Goal: Information Seeking & Learning: Learn about a topic

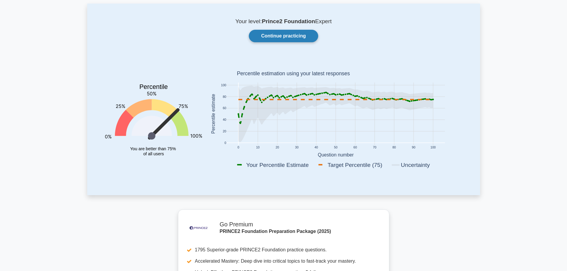
click at [303, 40] on link "Continue practicing" at bounding box center [283, 36] width 69 height 13
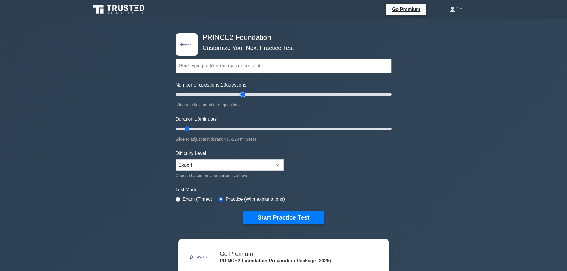
click at [243, 96] on input "Number of questions: 10 questions" at bounding box center [284, 94] width 216 height 7
drag, startPoint x: 243, startPoint y: 96, endPoint x: 238, endPoint y: 96, distance: 4.2
type input "60"
click at [238, 96] on input "Number of questions: 60 questions" at bounding box center [284, 94] width 216 height 7
drag, startPoint x: 188, startPoint y: 129, endPoint x: 279, endPoint y: 134, distance: 91.5
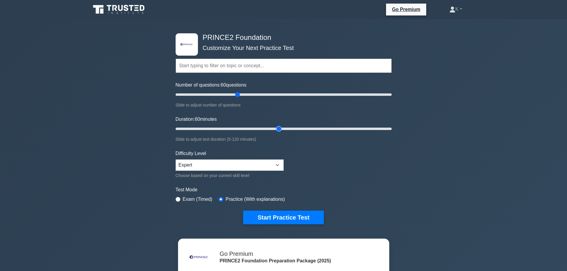
type input "60"
click at [279, 132] on input "Duration: 60 minutes" at bounding box center [284, 128] width 216 height 7
click at [291, 217] on button "Start Practice Test" at bounding box center [283, 218] width 80 height 14
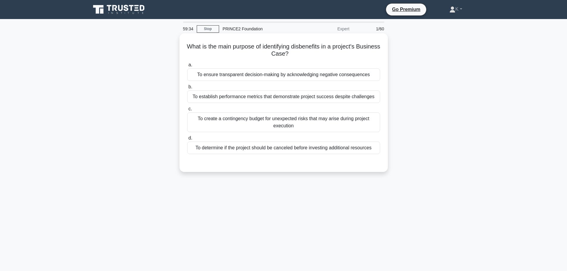
click at [231, 77] on div "To ensure transparent decision-making by acknowledging negative consequences" at bounding box center [283, 74] width 193 height 13
click at [187, 67] on input "a. To ensure transparent decision-making by acknowledging negative consequences" at bounding box center [187, 65] width 0 height 4
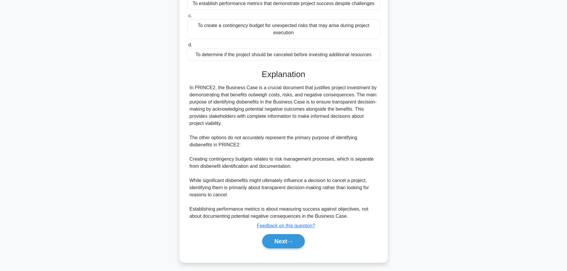
scroll to position [96, 0]
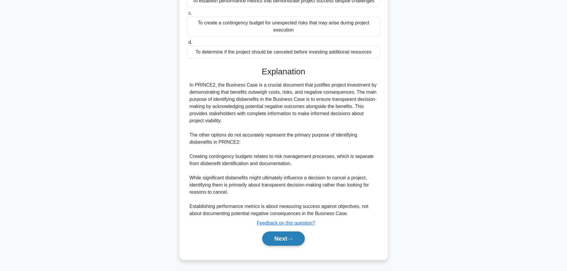
click at [293, 234] on button "Next" at bounding box center [283, 239] width 43 height 14
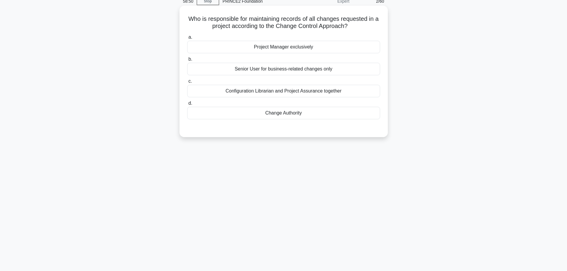
scroll to position [0, 0]
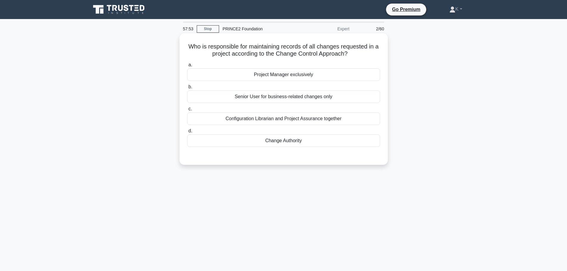
click at [258, 140] on div "Change Authority" at bounding box center [283, 141] width 193 height 13
click at [187, 133] on input "d. Change Authority" at bounding box center [187, 131] width 0 height 4
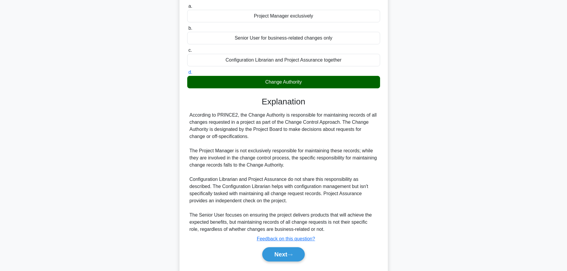
scroll to position [60, 0]
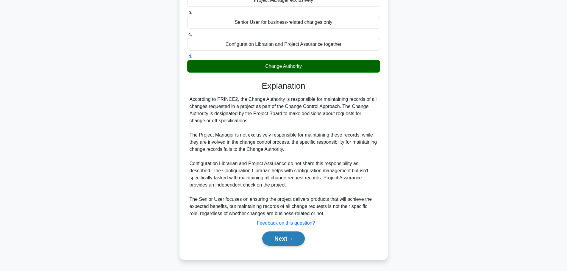
click at [288, 240] on button "Next" at bounding box center [283, 239] width 43 height 14
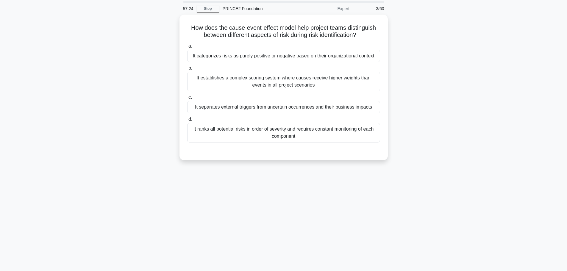
scroll to position [0, 0]
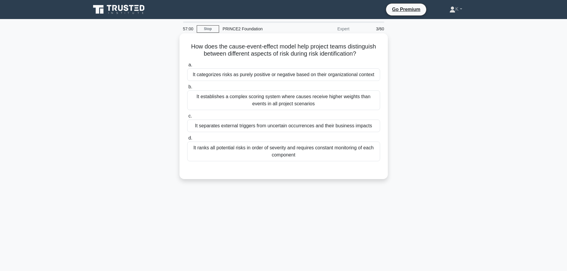
click at [331, 127] on div "It separates external triggers from uncertain occurrences and their business im…" at bounding box center [283, 126] width 193 height 13
click at [187, 118] on input "c. It separates external triggers from uncertain occurrences and their business…" at bounding box center [187, 116] width 0 height 4
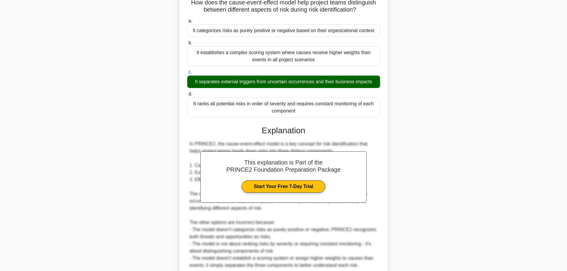
scroll to position [96, 0]
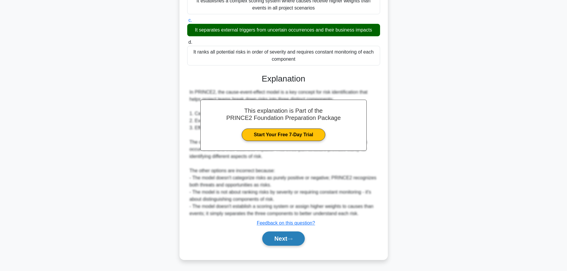
click at [293, 235] on button "Next" at bounding box center [283, 239] width 43 height 14
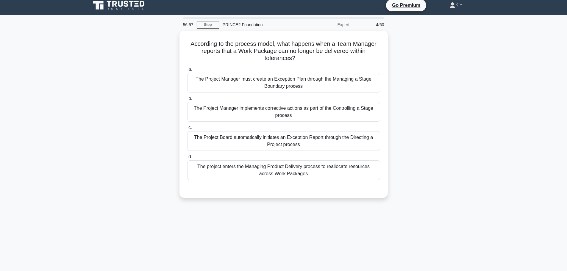
scroll to position [0, 0]
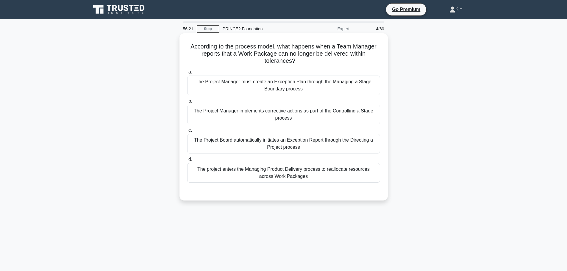
click at [301, 92] on div "The Project Manager must create an Exception Plan through the Managing a Stage …" at bounding box center [283, 86] width 193 height 20
click at [187, 74] on input "a. The Project Manager must create an Exception Plan through the Managing a Sta…" at bounding box center [187, 72] width 0 height 4
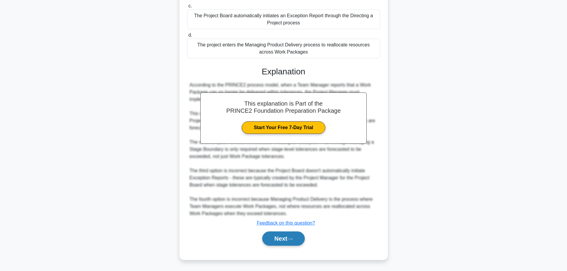
click at [286, 234] on button "Next" at bounding box center [283, 239] width 43 height 14
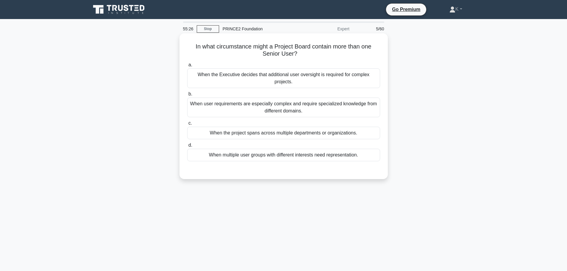
click at [202, 104] on div "When user requirements are especially complex and require specialized knowledge…" at bounding box center [283, 108] width 193 height 20
click at [187, 96] on input "b. When user requirements are especially complex and require specialized knowle…" at bounding box center [187, 94] width 0 height 4
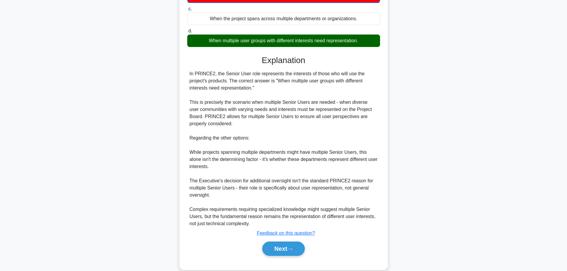
scroll to position [125, 0]
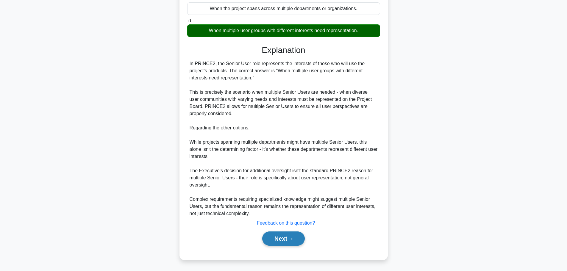
click at [274, 238] on button "Next" at bounding box center [283, 239] width 43 height 14
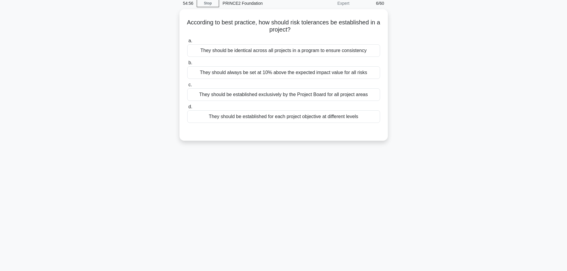
scroll to position [0, 0]
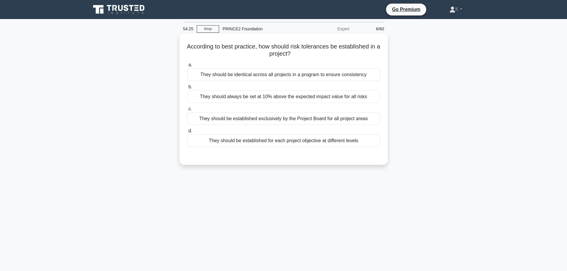
click at [228, 142] on div "They should be established for each project objective at different levels" at bounding box center [283, 141] width 193 height 13
click at [187, 133] on input "d. They should be established for each project objective at different levels" at bounding box center [187, 131] width 0 height 4
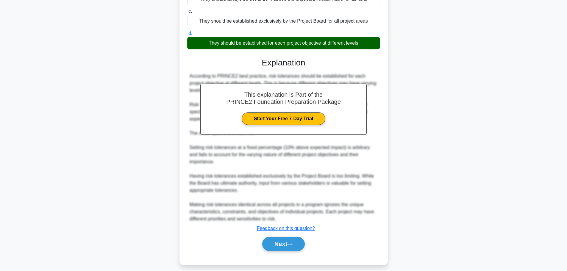
scroll to position [103, 0]
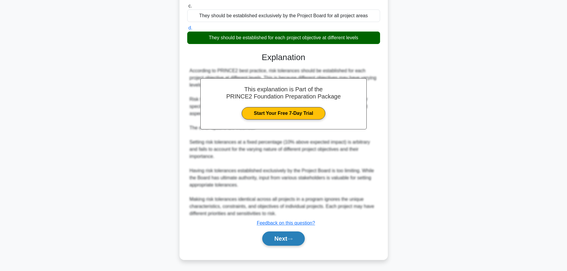
click at [283, 239] on button "Next" at bounding box center [283, 239] width 43 height 14
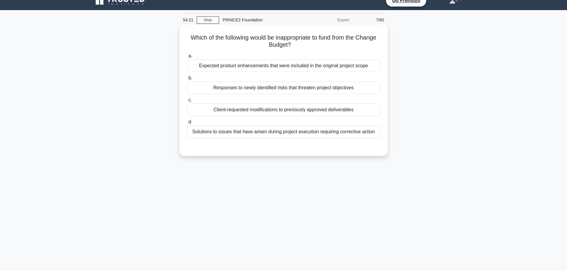
scroll to position [0, 0]
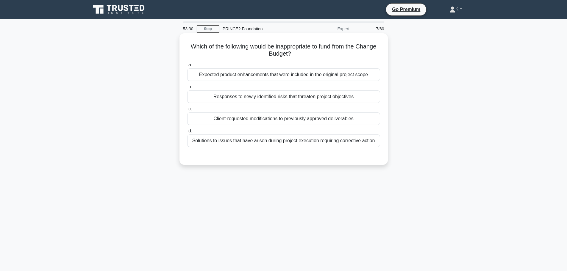
click at [315, 100] on div "Responses to newly identified risks that threaten project objectives" at bounding box center [283, 96] width 193 height 13
click at [187, 89] on input "b. Responses to newly identified risks that threaten project objectives" at bounding box center [187, 87] width 0 height 4
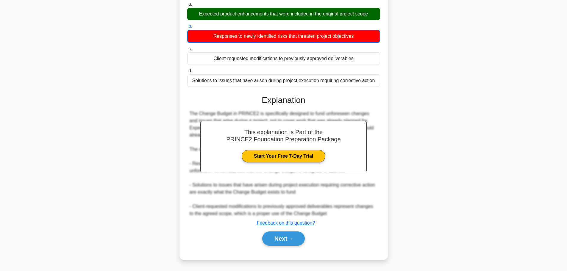
scroll to position [61, 0]
click at [298, 242] on button "Next" at bounding box center [283, 239] width 43 height 14
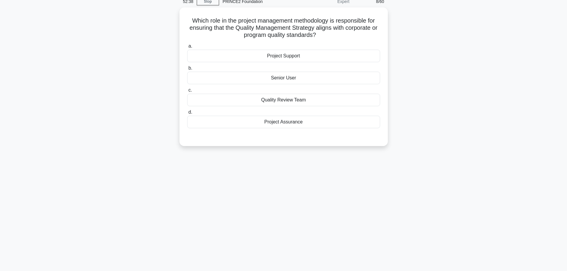
scroll to position [0, 0]
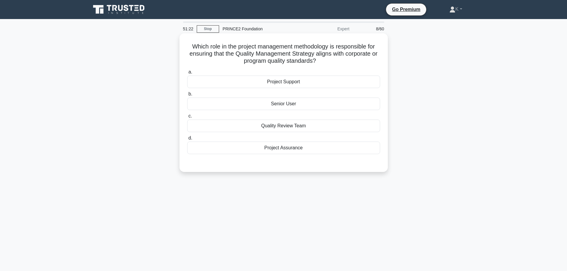
click at [292, 151] on div "Project Assurance" at bounding box center [283, 148] width 193 height 13
click at [187, 140] on input "d. Project Assurance" at bounding box center [187, 138] width 0 height 4
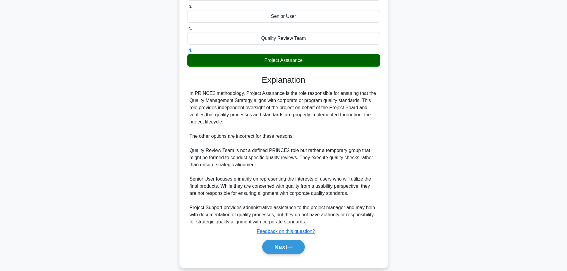
scroll to position [96, 0]
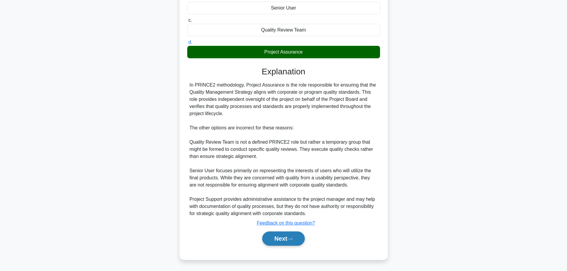
click at [278, 237] on button "Next" at bounding box center [283, 239] width 43 height 14
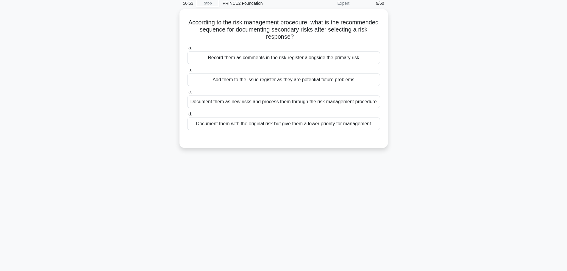
scroll to position [0, 0]
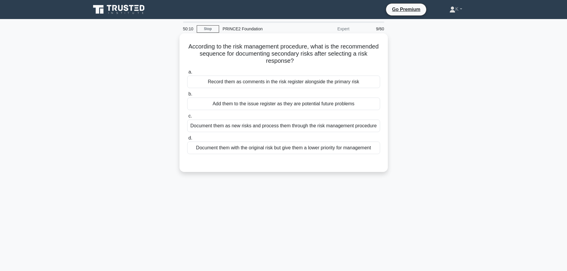
click at [248, 126] on div "Document them as new risks and process them through the risk management procedu…" at bounding box center [283, 126] width 193 height 13
click at [187, 118] on input "c. Document them as new risks and process them through the risk management proc…" at bounding box center [187, 116] width 0 height 4
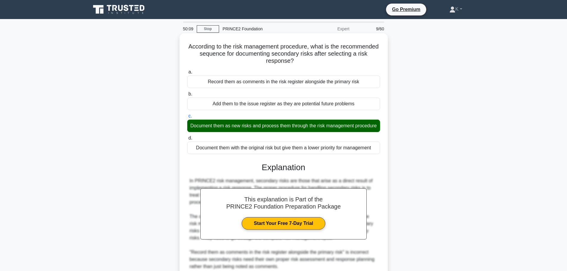
scroll to position [119, 0]
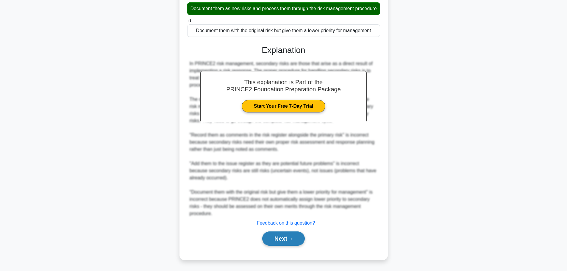
click at [287, 240] on button "Next" at bounding box center [283, 239] width 43 height 14
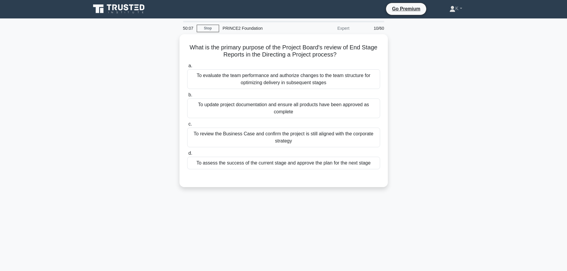
scroll to position [0, 0]
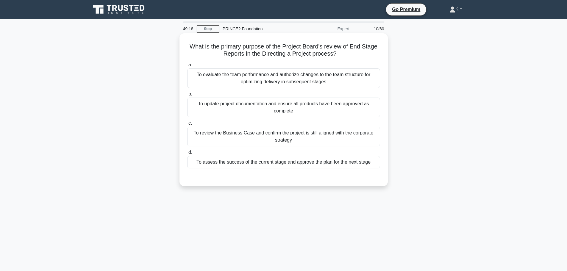
click at [304, 136] on div "To review the Business Case and confirm the project is still aligned with the c…" at bounding box center [283, 137] width 193 height 20
click at [187, 125] on input "c. To review the Business Case and confirm the project is still aligned with th…" at bounding box center [187, 123] width 0 height 4
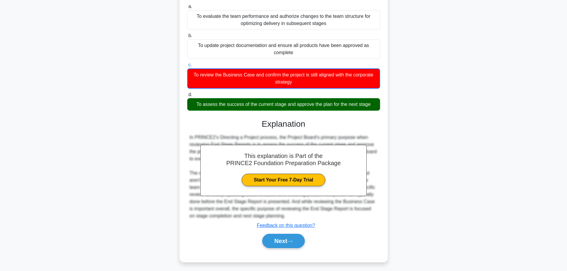
scroll to position [61, 0]
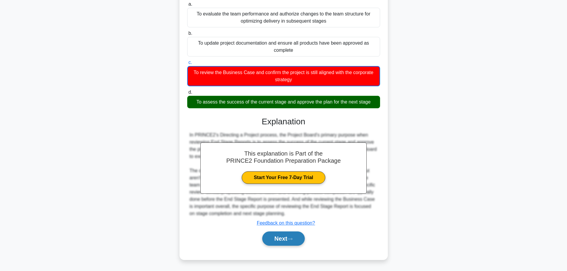
click at [282, 236] on button "Next" at bounding box center [283, 239] width 43 height 14
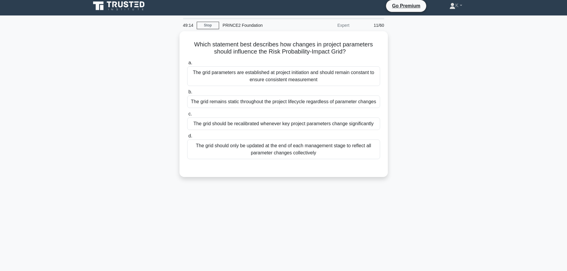
scroll to position [0, 0]
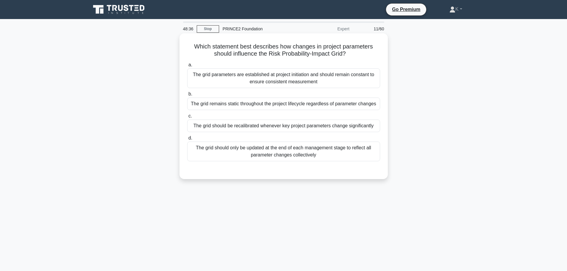
click at [284, 81] on div "The grid parameters are established at project initiation and should remain con…" at bounding box center [283, 78] width 193 height 20
click at [187, 67] on input "a. The grid parameters are established at project initiation and should remain …" at bounding box center [187, 65] width 0 height 4
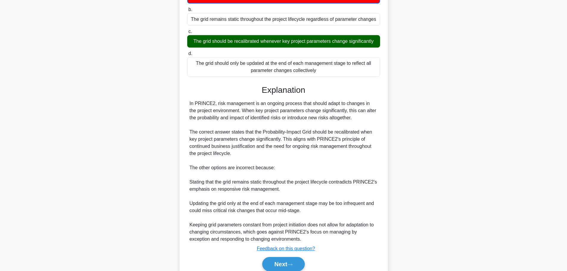
scroll to position [111, 0]
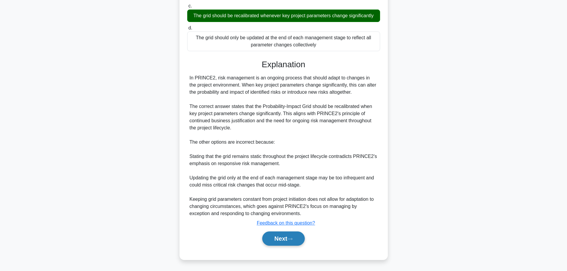
click at [290, 239] on icon at bounding box center [289, 239] width 5 height 3
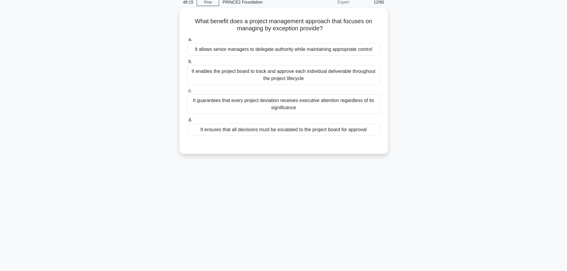
scroll to position [0, 0]
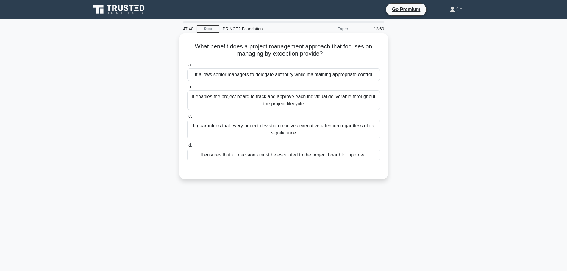
click at [314, 73] on div "It allows senior managers to delegate authority while maintaining appropriate c…" at bounding box center [283, 74] width 193 height 13
click at [187, 67] on input "a. It allows senior managers to delegate authority while maintaining appropriat…" at bounding box center [187, 65] width 0 height 4
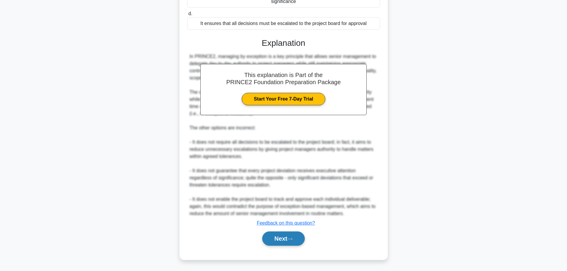
click at [301, 232] on button "Next" at bounding box center [283, 239] width 43 height 14
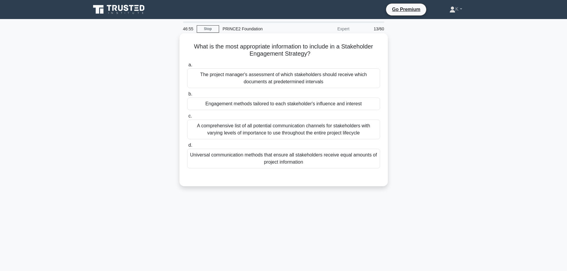
click at [277, 107] on div "Engagement methods tailored to each stakeholder's influence and interest" at bounding box center [283, 104] width 193 height 13
click at [187, 96] on input "b. Engagement methods tailored to each stakeholder's influence and interest" at bounding box center [187, 94] width 0 height 4
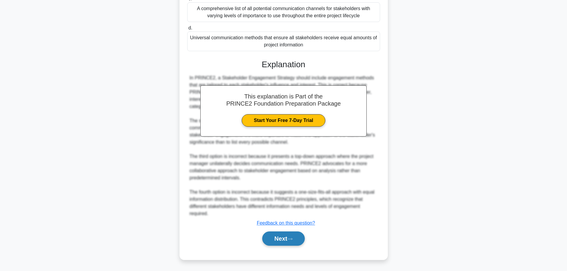
click at [302, 239] on button "Next" at bounding box center [283, 239] width 43 height 14
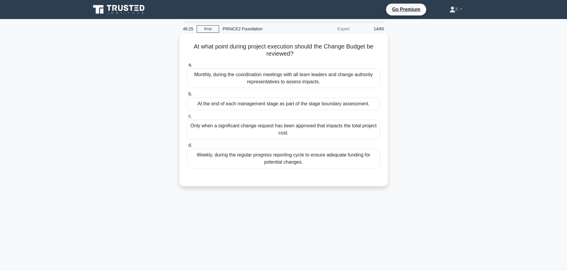
click at [296, 128] on div "Only when a significant change request has been approved that impacts the total…" at bounding box center [283, 130] width 193 height 20
click at [295, 136] on div "Only when a significant change request has been approved that impacts the total…" at bounding box center [283, 130] width 193 height 20
click at [187, 118] on input "c. Only when a significant change request has been approved that impacts the to…" at bounding box center [187, 116] width 0 height 4
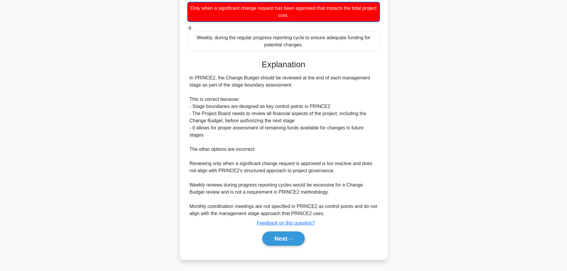
scroll to position [118, 0]
click at [294, 242] on button "Next" at bounding box center [283, 239] width 43 height 14
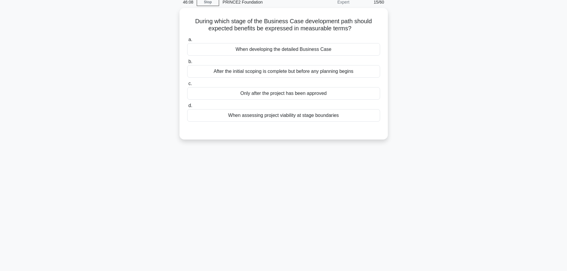
scroll to position [0, 0]
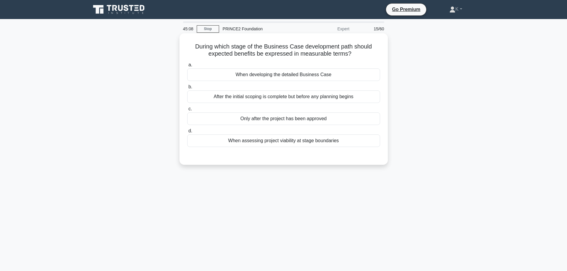
click at [250, 75] on div "When developing the detailed Business Case" at bounding box center [283, 74] width 193 height 13
click at [187, 67] on input "a. When developing the detailed Business Case" at bounding box center [187, 65] width 0 height 4
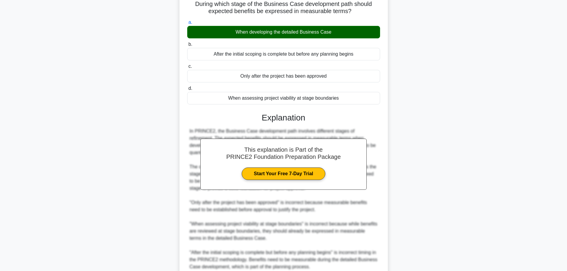
scroll to position [96, 0]
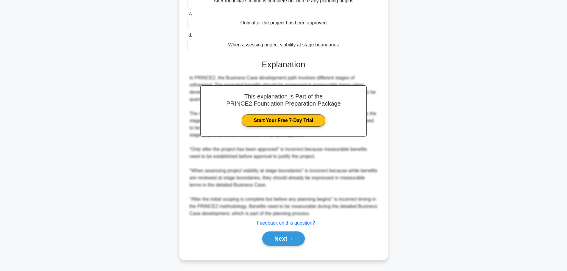
click at [256, 240] on div "Next" at bounding box center [283, 239] width 195 height 14
click at [274, 237] on button "Next" at bounding box center [283, 239] width 43 height 14
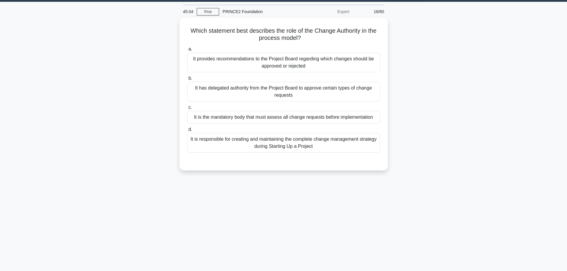
scroll to position [0, 0]
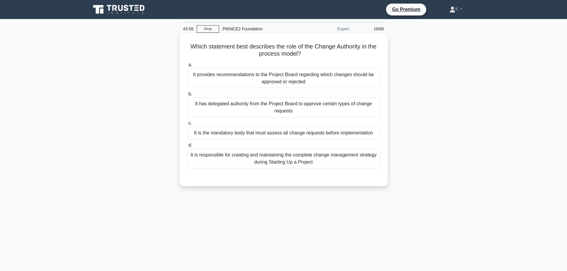
click at [269, 103] on div "It has delegated authority from the Project Board to approve certain types of c…" at bounding box center [283, 108] width 193 height 20
click at [187, 96] on input "b. It has delegated authority from the Project Board to approve certain types o…" at bounding box center [187, 94] width 0 height 4
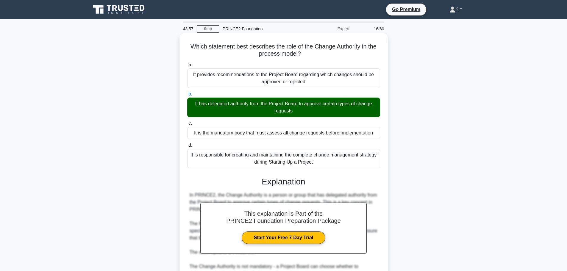
click at [266, 108] on div "It has delegated authority from the Project Board to approve certain types of c…" at bounding box center [283, 108] width 193 height 20
click at [187, 96] on input "b. It has delegated authority from the Project Board to approve certain types o…" at bounding box center [187, 94] width 0 height 4
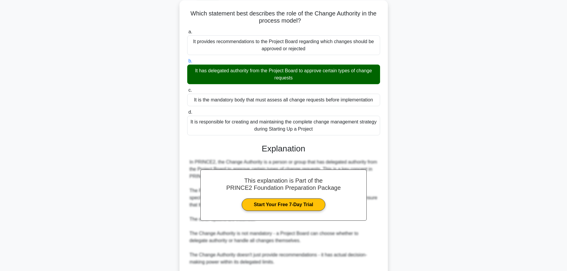
scroll to position [110, 0]
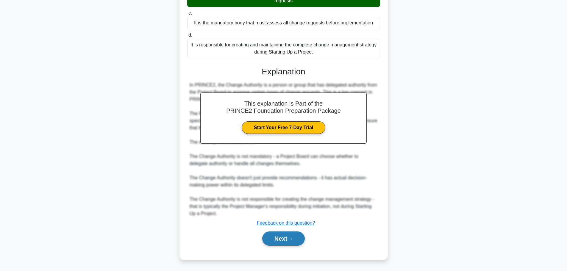
click at [281, 238] on button "Next" at bounding box center [283, 239] width 43 height 14
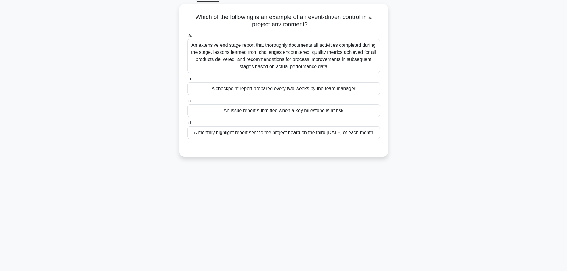
scroll to position [0, 0]
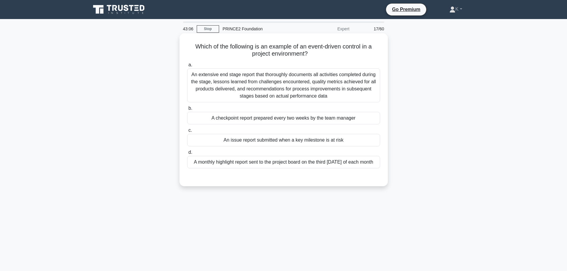
click at [297, 141] on div "An issue report submitted when a key milestone is at risk" at bounding box center [283, 140] width 193 height 13
click at [187, 132] on input "c. An issue report submitted when a key milestone is at risk" at bounding box center [187, 131] width 0 height 4
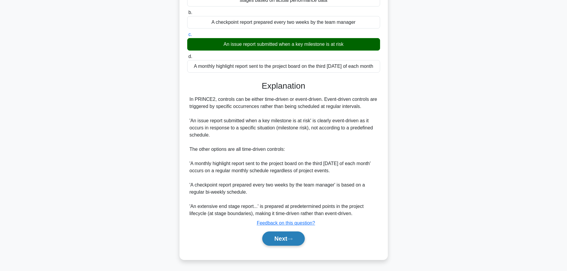
click at [302, 240] on button "Next" at bounding box center [283, 239] width 43 height 14
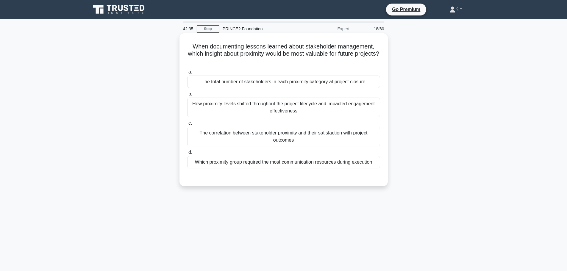
click at [269, 110] on div "How proximity levels shifted throughout the project lifecycle and impacted enga…" at bounding box center [283, 108] width 193 height 20
click at [187, 96] on input "b. How proximity levels shifted throughout the project lifecycle and impacted e…" at bounding box center [187, 94] width 0 height 4
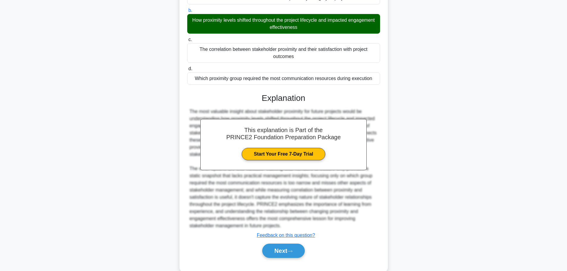
scroll to position [96, 0]
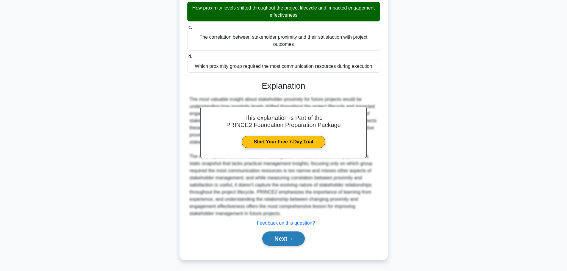
click at [294, 243] on button "Next" at bounding box center [283, 239] width 43 height 14
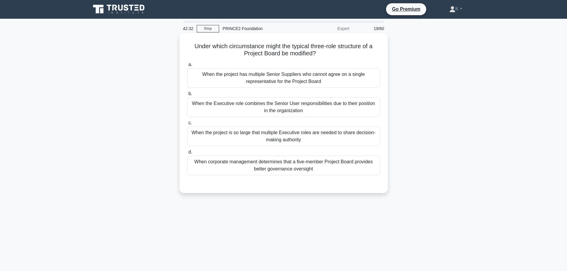
scroll to position [0, 0]
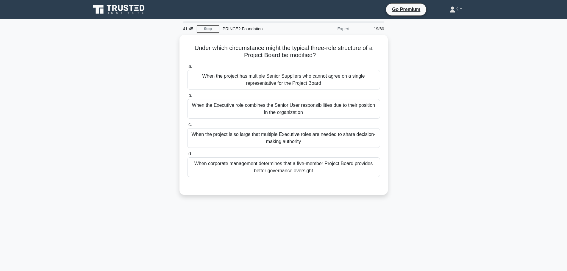
click at [473, 112] on div "Under which circumstance might the typical three-role structure of a Project Bo…" at bounding box center [283, 118] width 393 height 167
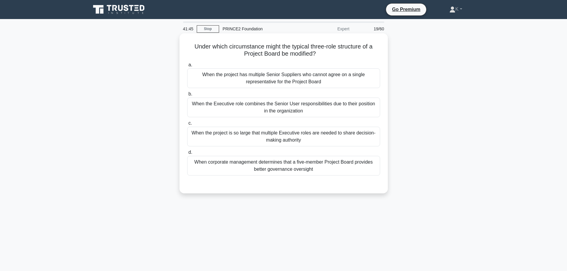
click at [361, 108] on div "When the Executive role combines the Senior User responsibilities due to their …" at bounding box center [283, 108] width 193 height 20
click at [187, 96] on input "b. When the Executive role combines the Senior User responsibilities due to the…" at bounding box center [187, 94] width 0 height 4
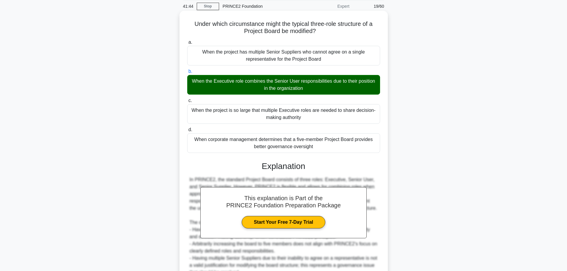
scroll to position [82, 0]
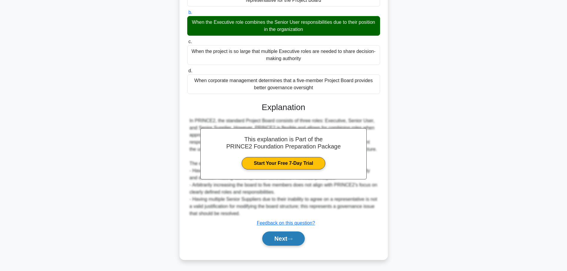
click at [297, 235] on button "Next" at bounding box center [283, 239] width 43 height 14
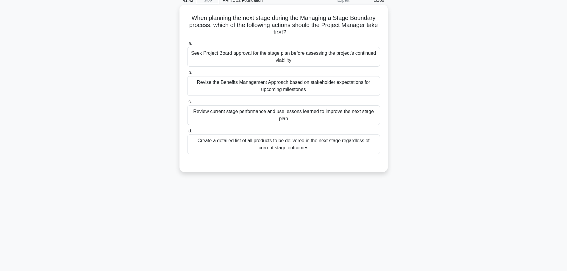
scroll to position [0, 0]
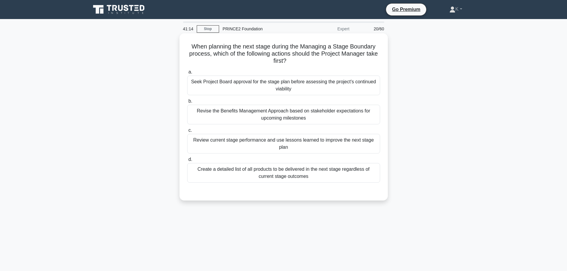
click at [362, 85] on div "Seek Project Board approval for the stage plan before assessing the project's c…" at bounding box center [283, 86] width 193 height 20
click at [187, 74] on input "a. Seek Project Board approval for the stage plan before assessing the project'…" at bounding box center [187, 72] width 0 height 4
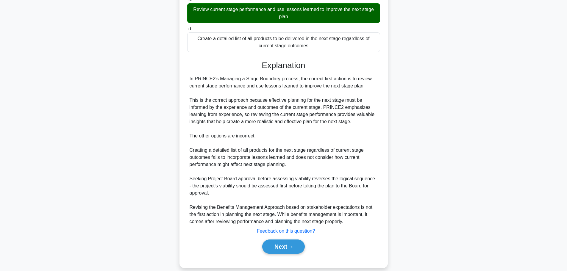
scroll to position [140, 0]
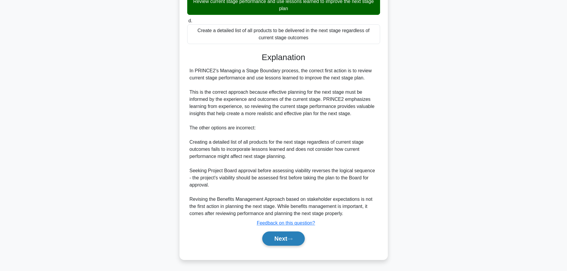
click at [273, 239] on button "Next" at bounding box center [283, 239] width 43 height 14
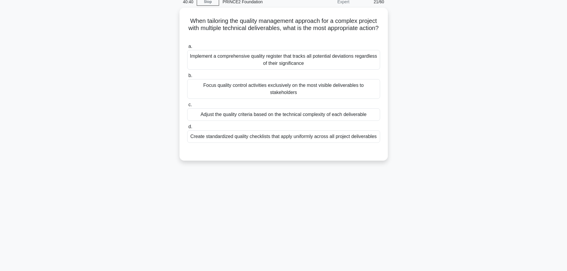
scroll to position [0, 0]
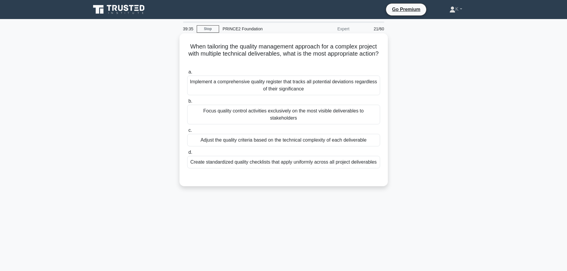
click at [324, 137] on div "Adjust the quality criteria based on the technical complexity of each deliverab…" at bounding box center [283, 140] width 193 height 13
click at [187, 132] on input "c. Adjust the quality criteria based on the technical complexity of each delive…" at bounding box center [187, 131] width 0 height 4
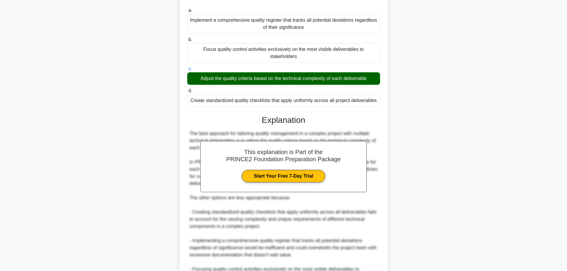
scroll to position [132, 0]
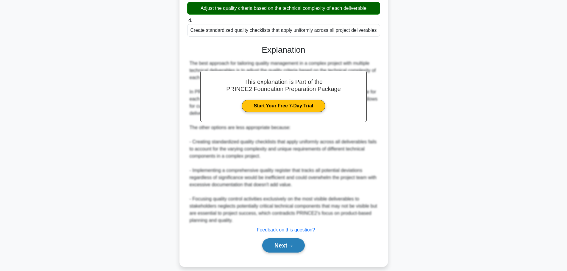
click at [287, 238] on button "Next" at bounding box center [283, 245] width 43 height 14
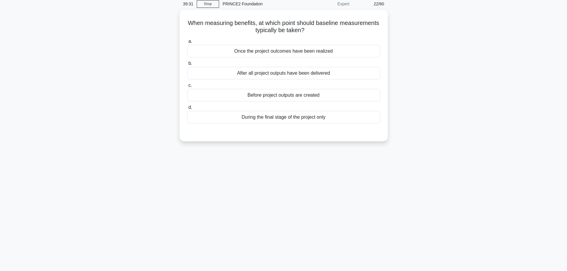
scroll to position [0, 0]
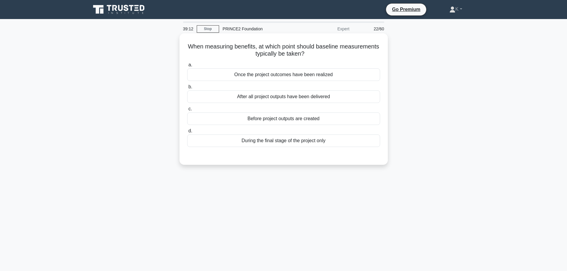
click at [299, 79] on div "Once the project outcomes have been realized" at bounding box center [283, 74] width 193 height 13
click at [187, 67] on input "a. Once the project outcomes have been realized" at bounding box center [187, 65] width 0 height 4
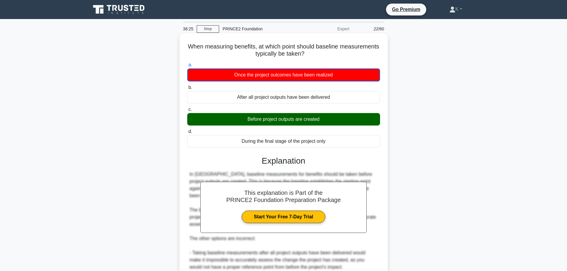
drag, startPoint x: 293, startPoint y: 47, endPoint x: 204, endPoint y: 43, distance: 89.0
click at [204, 43] on h5 "When measuring benefits, at which point should baseline measurements typically …" at bounding box center [284, 50] width 194 height 15
copy h5 "When measuring benefits, at which point should baseline measurements typically …"
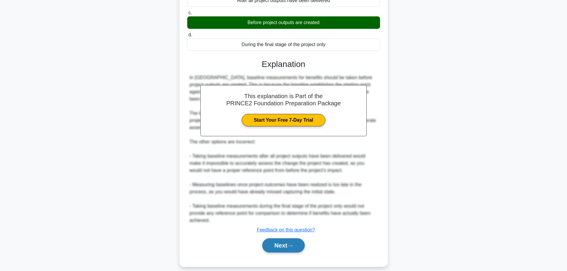
click at [273, 239] on button "Next" at bounding box center [283, 245] width 43 height 14
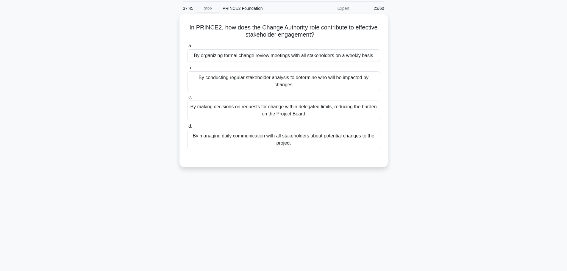
scroll to position [0, 0]
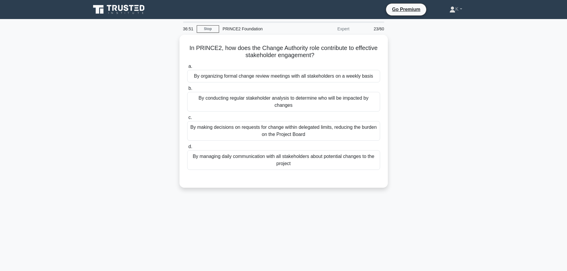
click at [146, 223] on div "36:51 Stop PRINCE2 Foundation Expert 23/60 In PRINCE2, how does the Change Auth…" at bounding box center [283, 170] width 393 height 298
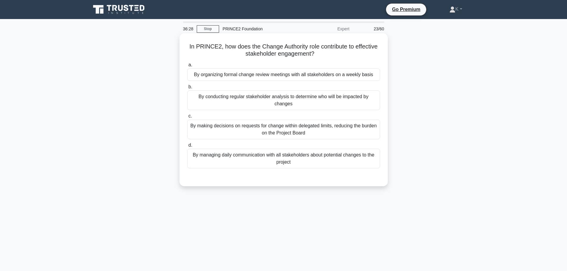
click at [236, 76] on div "By organizing formal change review meetings with all stakeholders on a weekly b…" at bounding box center [283, 74] width 193 height 13
click at [187, 67] on input "a. By organizing formal change review meetings with all stakeholders on a weekl…" at bounding box center [187, 65] width 0 height 4
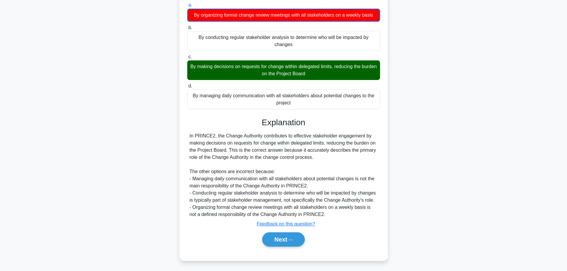
scroll to position [61, 0]
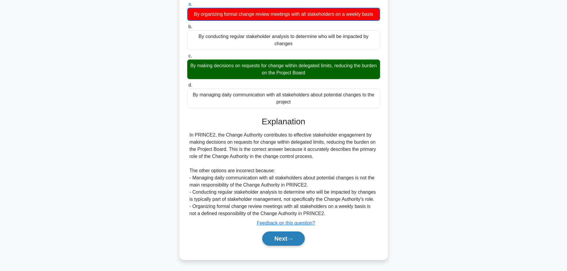
click at [296, 237] on button "Next" at bounding box center [283, 239] width 43 height 14
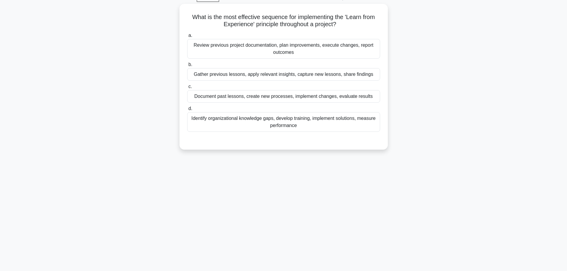
scroll to position [21, 0]
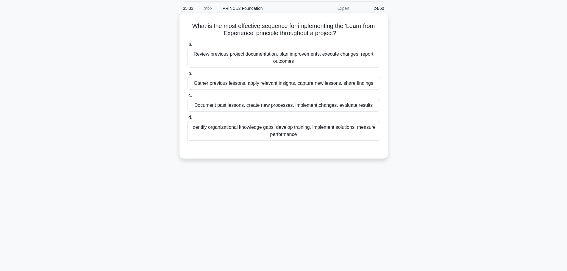
click at [368, 84] on div "Gather previous lessons, apply relevant insights, capture new lessons, share fi…" at bounding box center [283, 83] width 193 height 13
click at [187, 76] on input "b. Gather previous lessons, apply relevant insights, capture new lessons, share…" at bounding box center [187, 74] width 0 height 4
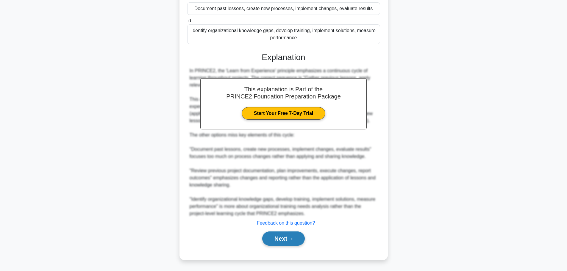
click at [288, 235] on button "Next" at bounding box center [283, 239] width 43 height 14
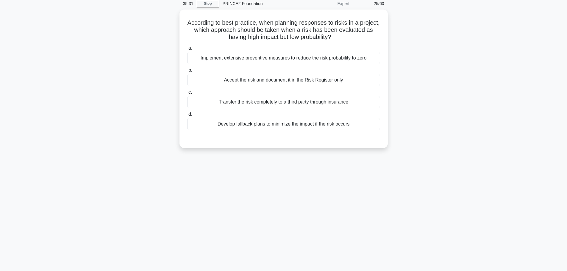
scroll to position [0, 0]
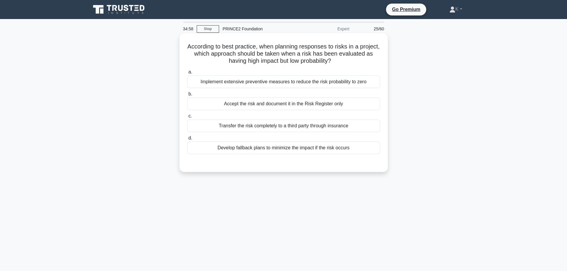
click at [272, 149] on div "Develop fallback plans to minimize the impact if the risk occurs" at bounding box center [283, 148] width 193 height 13
click at [187, 140] on input "d. Develop fallback plans to minimize the impact if the risk occurs" at bounding box center [187, 138] width 0 height 4
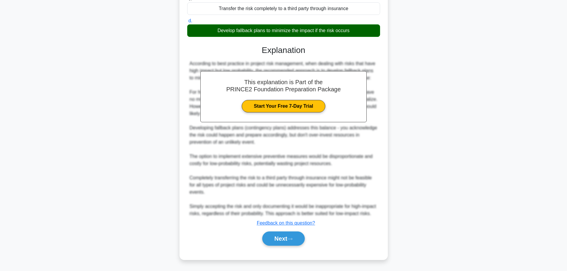
scroll to position [125, 0]
click at [292, 236] on button "Next" at bounding box center [283, 239] width 43 height 14
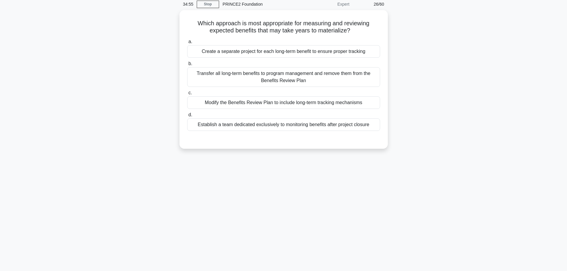
scroll to position [0, 0]
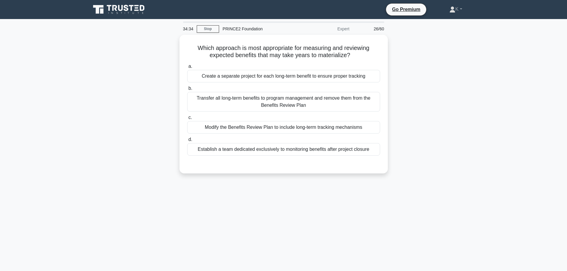
click at [459, 179] on div "Which approach is most appropriate for measuring and reviewing expected benefit…" at bounding box center [283, 108] width 393 height 146
click at [425, 129] on div "Which approach is most appropriate for measuring and reviewing expected benefit…" at bounding box center [283, 108] width 393 height 146
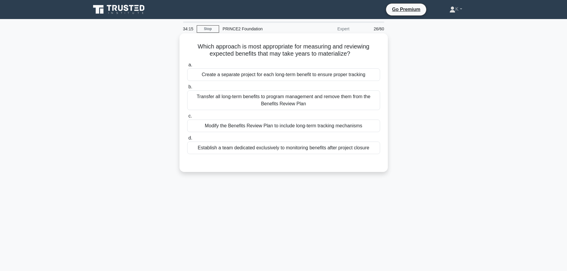
click at [364, 126] on div "Modify the Benefits Review Plan to include long-term tracking mechanisms" at bounding box center [283, 126] width 193 height 13
click at [187, 118] on input "c. Modify the Benefits Review Plan to include long-term tracking mechanisms" at bounding box center [187, 116] width 0 height 4
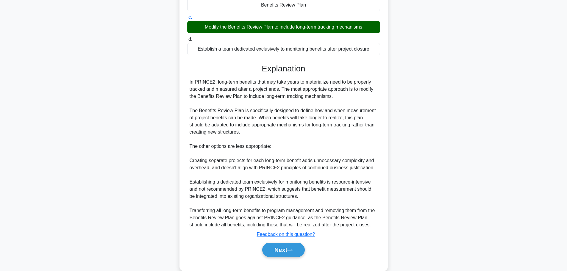
scroll to position [110, 0]
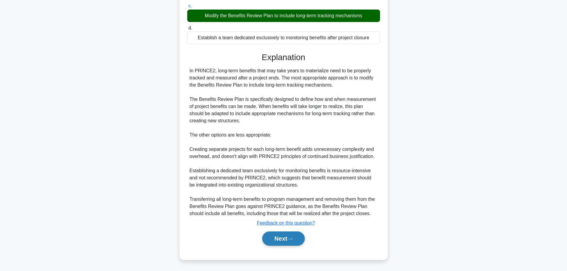
click at [287, 241] on button "Next" at bounding box center [283, 239] width 43 height 14
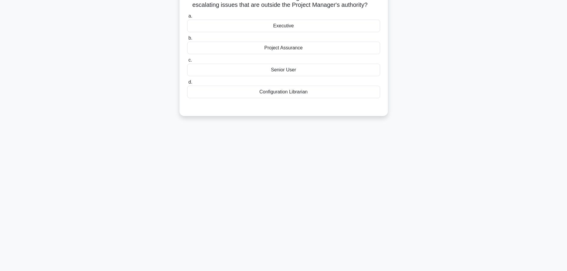
scroll to position [0, 0]
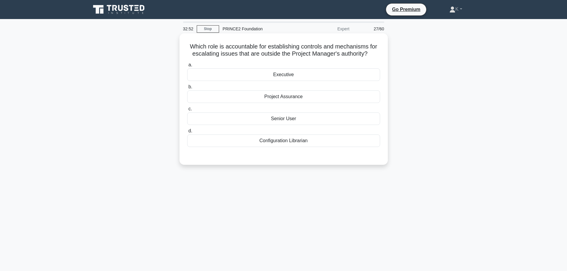
click at [291, 78] on div "Executive" at bounding box center [283, 74] width 193 height 13
click at [187, 67] on input "a. Executive" at bounding box center [187, 65] width 0 height 4
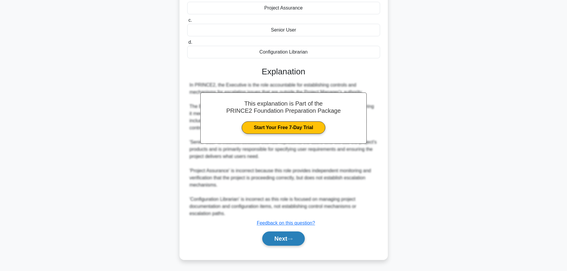
click at [292, 235] on button "Next" at bounding box center [283, 239] width 43 height 14
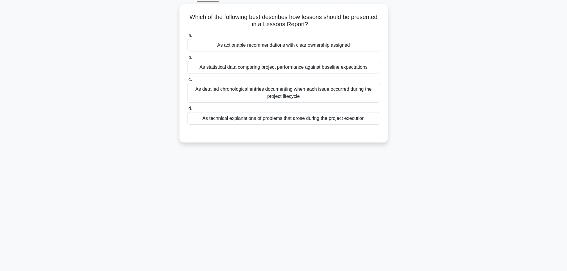
scroll to position [21, 0]
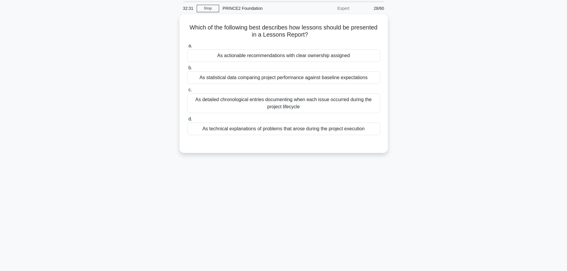
click at [276, 195] on div "32:31 Stop PRINCE2 Foundation Expert 28/60 Which of the following best describe…" at bounding box center [283, 150] width 393 height 298
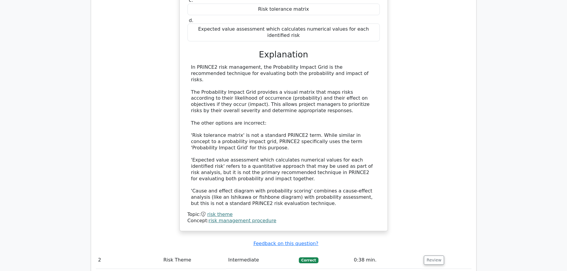
scroll to position [560, 0]
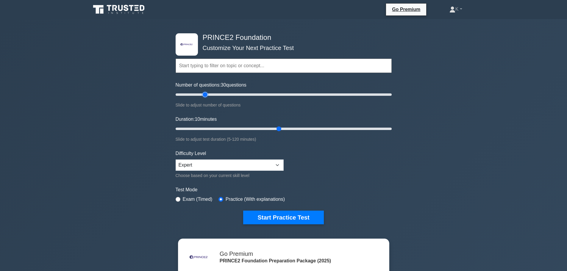
drag, startPoint x: 238, startPoint y: 95, endPoint x: 205, endPoint y: 95, distance: 32.1
type input "30"
click at [205, 95] on input "Number of questions: 30 questions" at bounding box center [284, 94] width 216 height 7
drag, startPoint x: 278, startPoint y: 129, endPoint x: 227, endPoint y: 127, distance: 50.3
type input "30"
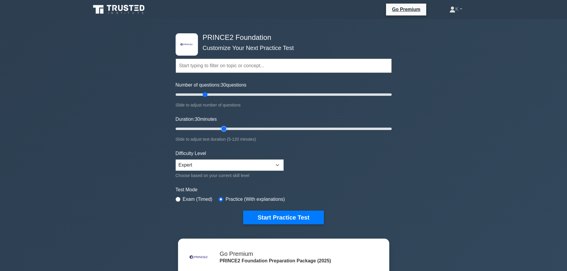
click at [227, 127] on input "Duration: 30 minutes" at bounding box center [284, 128] width 216 height 7
click at [292, 220] on button "Start Practice Test" at bounding box center [283, 218] width 80 height 14
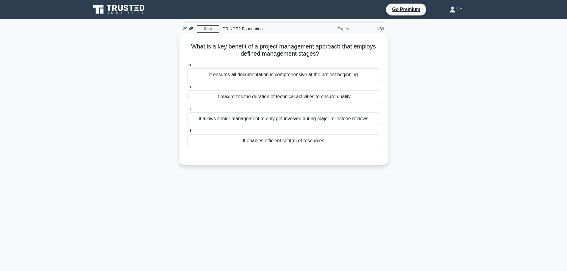
click at [287, 145] on div "It enables efficient control of resources" at bounding box center [283, 141] width 193 height 13
click at [187, 133] on input "d. It enables efficient control of resources" at bounding box center [187, 131] width 0 height 4
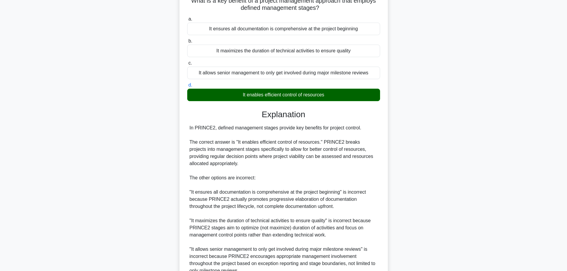
scroll to position [103, 0]
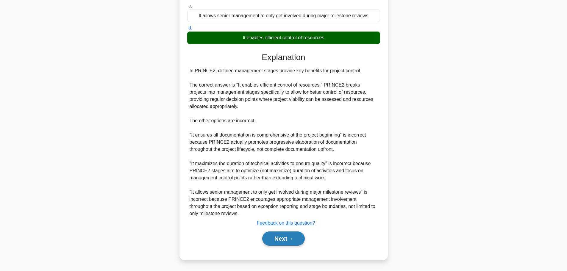
click at [299, 239] on button "Next" at bounding box center [283, 239] width 43 height 14
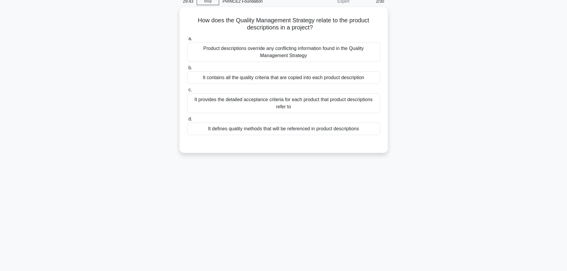
scroll to position [0, 0]
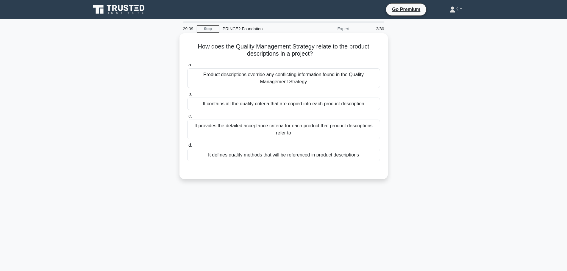
click at [268, 157] on div "It defines quality methods that will be referenced in product descriptions" at bounding box center [283, 155] width 193 height 13
click at [187, 147] on input "d. It defines quality methods that will be referenced in product descriptions" at bounding box center [187, 145] width 0 height 4
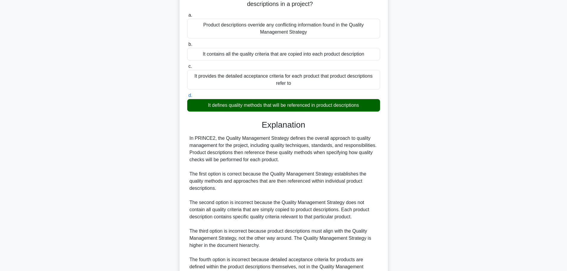
scroll to position [110, 0]
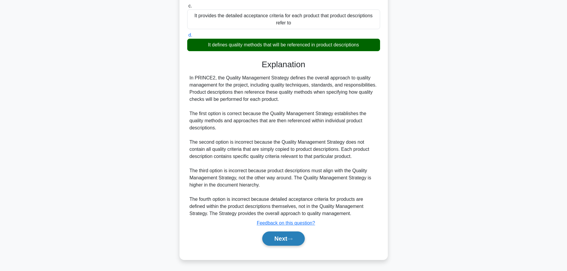
click at [290, 239] on icon at bounding box center [289, 239] width 5 height 3
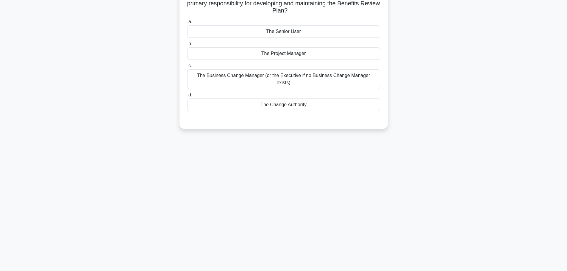
scroll to position [0, 0]
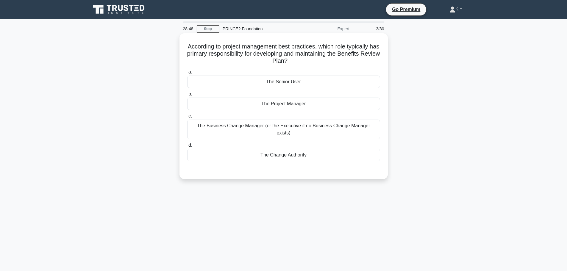
drag, startPoint x: 295, startPoint y: 76, endPoint x: 296, endPoint y: 84, distance: 8.4
click at [295, 76] on label "a. The Senior User" at bounding box center [283, 78] width 193 height 20
click at [187, 74] on input "a. The Senior User" at bounding box center [187, 72] width 0 height 4
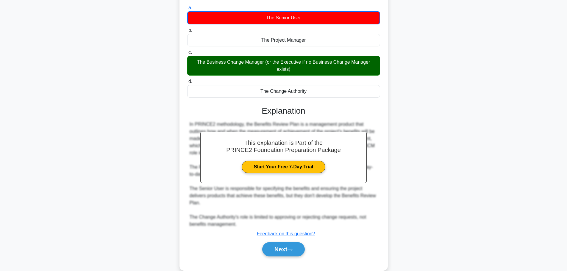
scroll to position [68, 0]
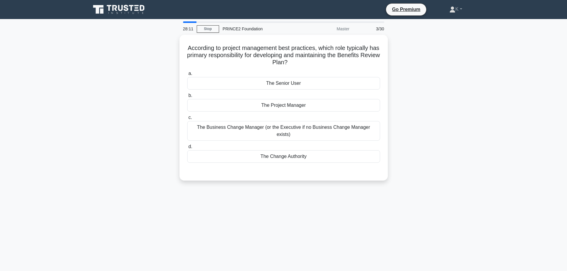
click at [409, 123] on div "According to project management best practices, which role typically has primar…" at bounding box center [283, 111] width 393 height 153
click at [302, 126] on div "The Business Change Manager (or the Executive if no Business Change Manager exi…" at bounding box center [283, 130] width 193 height 20
click at [187, 118] on input "c. The Business Change Manager (or the Executive if no Business Change Manager …" at bounding box center [187, 116] width 0 height 4
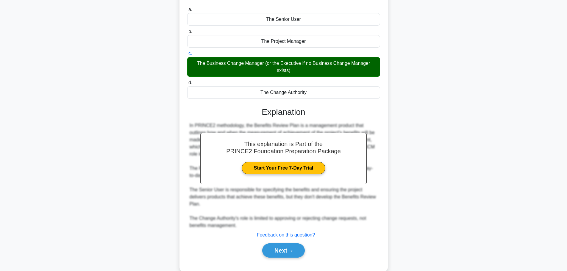
scroll to position [68, 0]
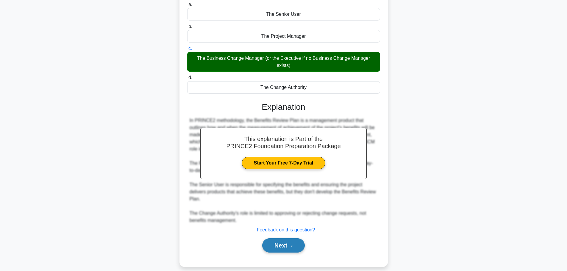
click at [303, 243] on button "Next" at bounding box center [283, 245] width 43 height 14
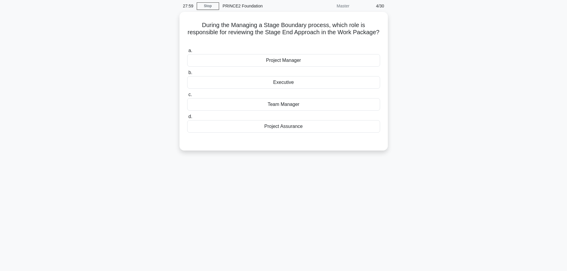
scroll to position [0, 0]
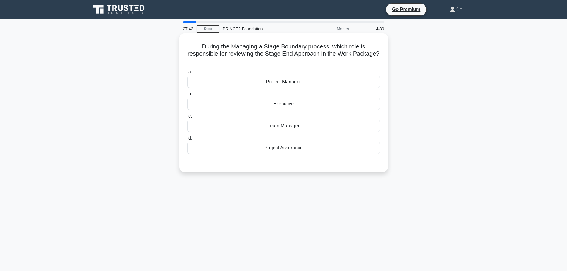
click at [268, 85] on div "Project Manager" at bounding box center [283, 82] width 193 height 13
click at [187, 74] on input "a. Project Manager" at bounding box center [187, 72] width 0 height 4
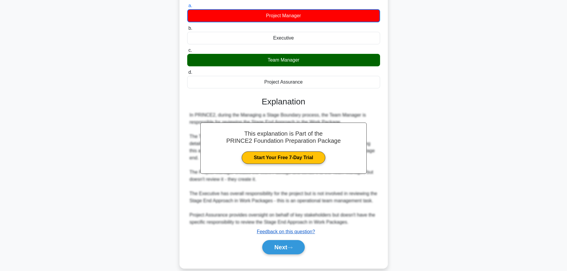
scroll to position [68, 0]
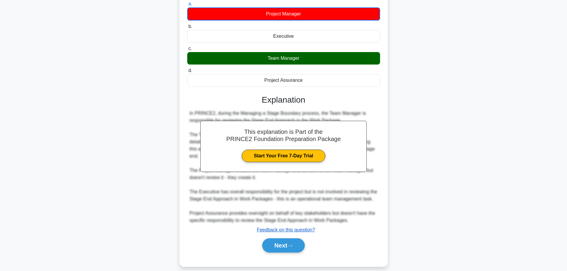
click at [279, 227] on u "Feedback on this question?" at bounding box center [286, 229] width 58 height 5
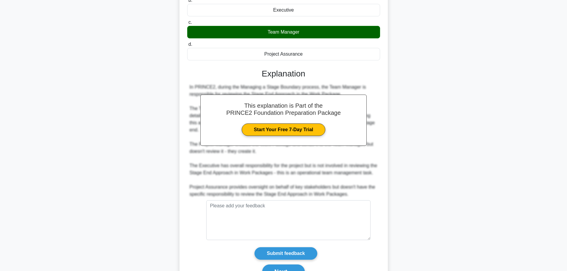
scroll to position [121, 0]
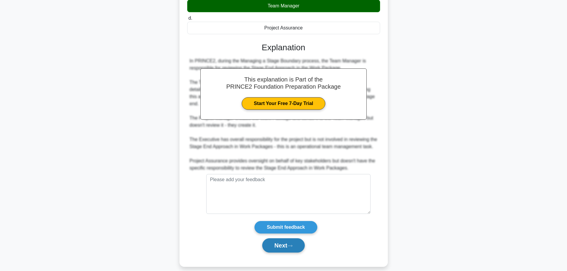
click at [280, 238] on button "Next" at bounding box center [283, 245] width 43 height 14
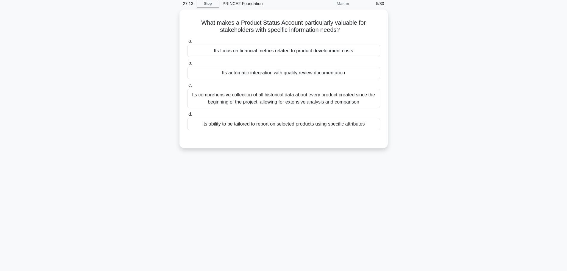
scroll to position [0, 0]
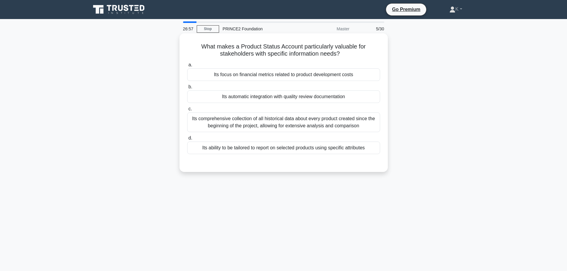
click at [357, 124] on div "Its comprehensive collection of all historical data about every product created…" at bounding box center [283, 123] width 193 height 20
click at [187, 111] on input "c. Its comprehensive collection of all historical data about every product crea…" at bounding box center [187, 109] width 0 height 4
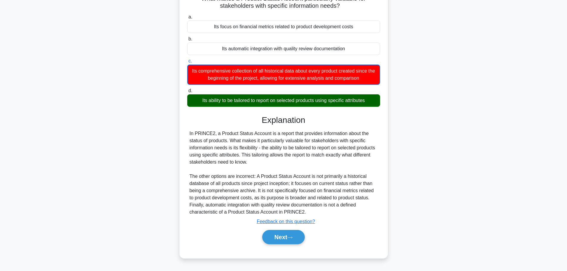
scroll to position [50, 0]
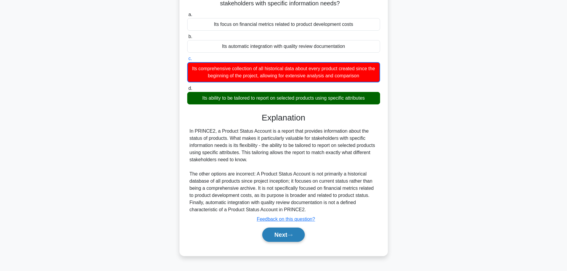
click at [277, 235] on button "Next" at bounding box center [283, 235] width 43 height 14
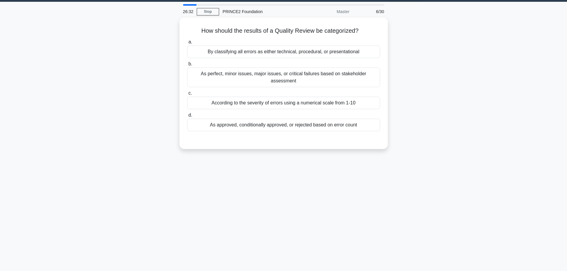
scroll to position [0, 0]
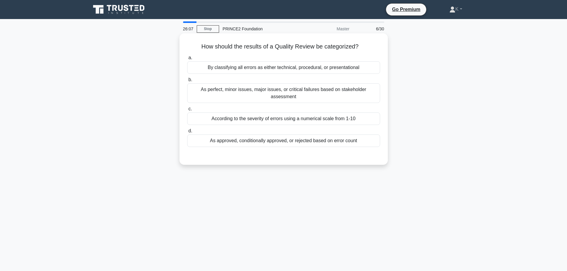
click at [321, 137] on div "As approved, conditionally approved, or rejected based on error count" at bounding box center [283, 141] width 193 height 13
click at [187, 133] on input "d. As approved, conditionally approved, or rejected based on error count" at bounding box center [187, 131] width 0 height 4
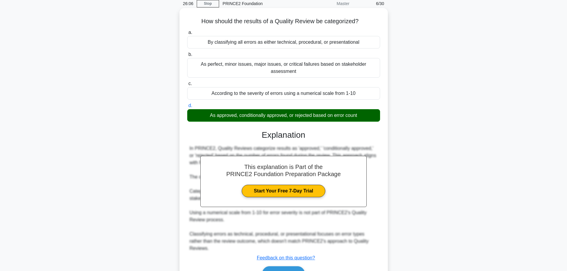
scroll to position [50, 0]
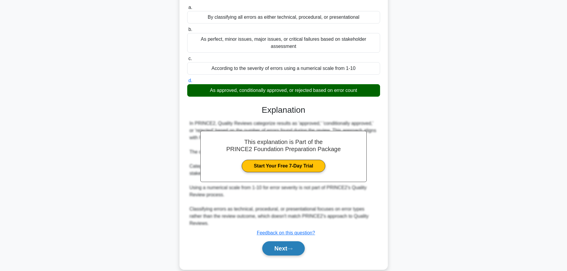
click at [282, 241] on button "Next" at bounding box center [283, 248] width 43 height 14
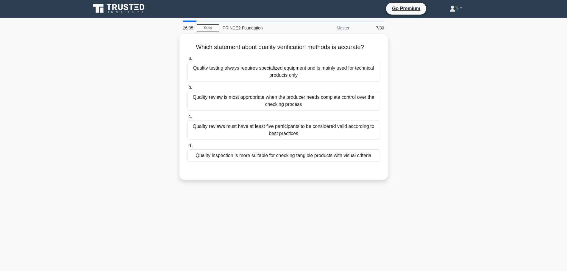
scroll to position [0, 0]
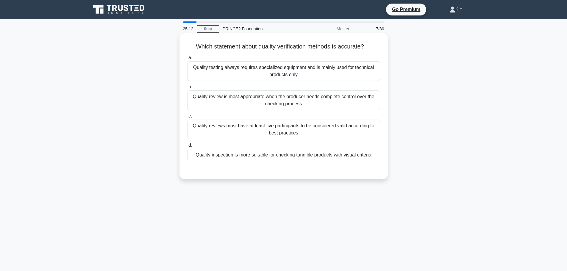
click at [341, 72] on div "Quality testing always requires specialized equipment and is mainly used for te…" at bounding box center [283, 71] width 193 height 20
click at [187, 60] on input "a. Quality testing always requires specialized equipment and is mainly used for…" at bounding box center [187, 58] width 0 height 4
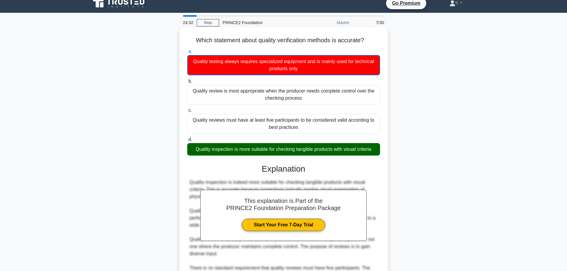
scroll to position [75, 0]
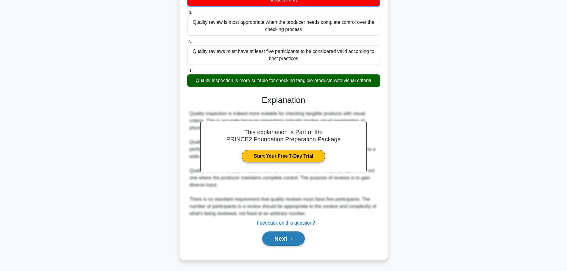
click at [285, 241] on button "Next" at bounding box center [283, 239] width 43 height 14
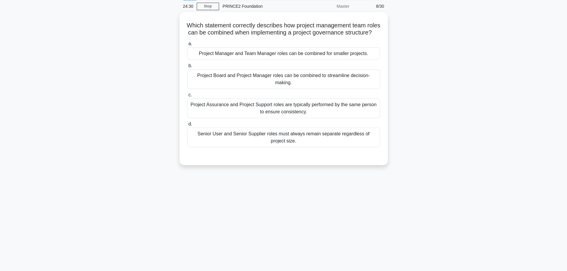
scroll to position [0, 0]
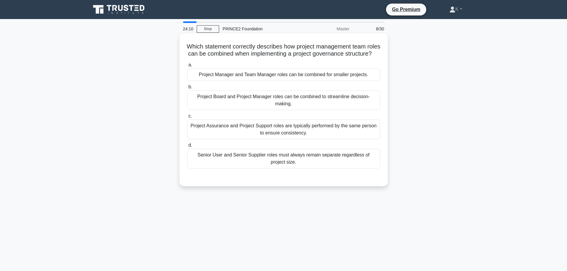
click at [241, 165] on div "Senior User and Senior Supplier roles must always remain separate regardless of…" at bounding box center [283, 159] width 193 height 20
click at [187, 147] on input "d. Senior User and Senior Supplier roles must always remain separate regardless…" at bounding box center [187, 145] width 0 height 4
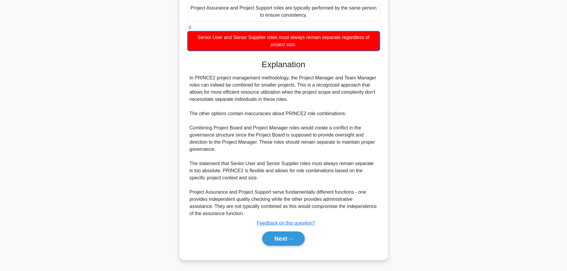
scroll to position [125, 0]
click at [277, 240] on button "Next" at bounding box center [283, 239] width 43 height 14
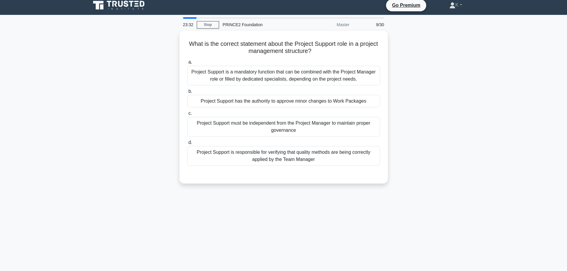
scroll to position [0, 0]
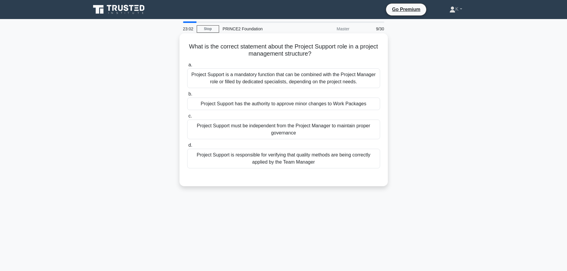
click at [231, 133] on div "Project Support must be independent from the Project Manager to maintain proper…" at bounding box center [283, 130] width 193 height 20
click at [187, 118] on input "c. Project Support must be independent from the Project Manager to maintain pro…" at bounding box center [187, 116] width 0 height 4
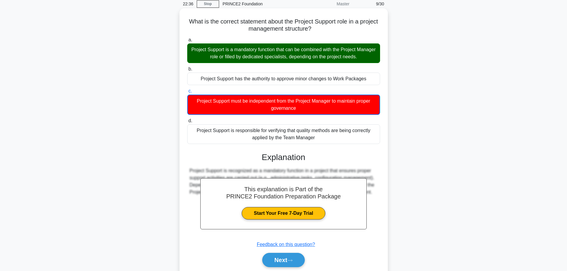
scroll to position [50, 0]
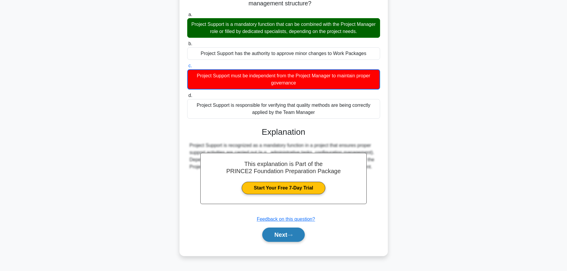
click at [280, 235] on button "Next" at bounding box center [283, 235] width 43 height 14
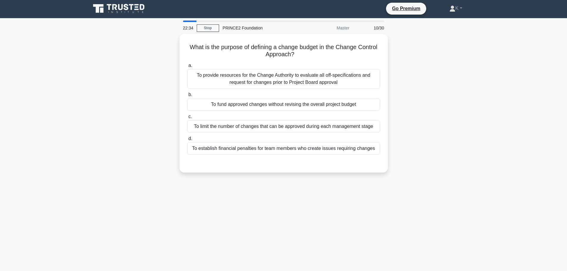
scroll to position [0, 0]
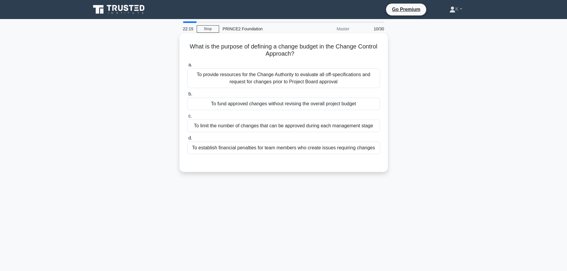
click at [254, 106] on div "To fund approved changes without revising the overall project budget" at bounding box center [283, 104] width 193 height 13
click at [187, 96] on input "b. To fund approved changes without revising the overall project budget" at bounding box center [187, 94] width 0 height 4
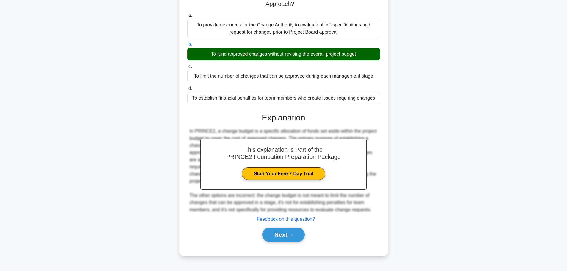
scroll to position [50, 0]
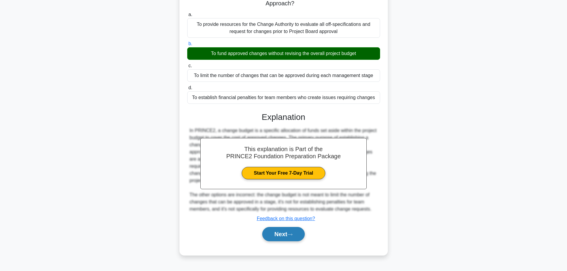
click at [295, 238] on button "Next" at bounding box center [283, 234] width 43 height 14
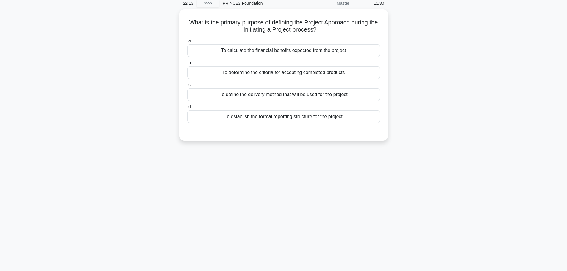
scroll to position [0, 0]
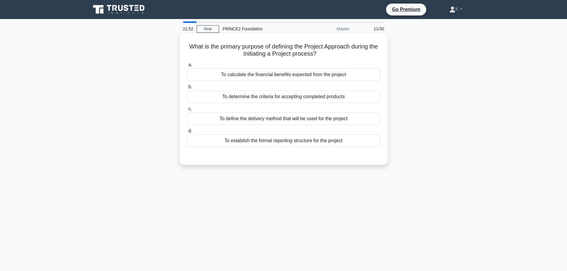
click at [261, 117] on div "To define the delivery method that will be used for the project" at bounding box center [283, 119] width 193 height 13
click at [187, 111] on input "c. To define the delivery method that will be used for the project" at bounding box center [187, 109] width 0 height 4
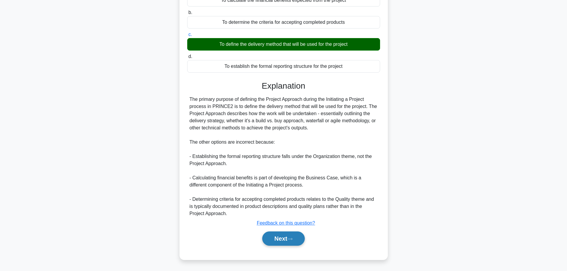
click at [300, 241] on button "Next" at bounding box center [283, 239] width 43 height 14
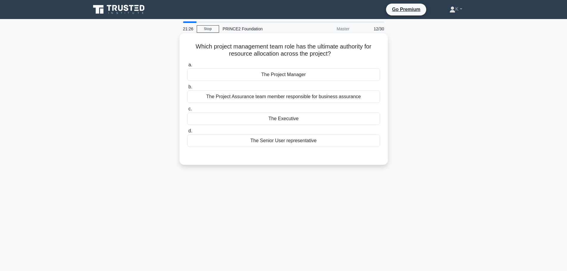
click at [250, 96] on div "The Project Assurance team member responsible for business assurance" at bounding box center [283, 96] width 193 height 13
click at [187, 89] on input "b. The Project Assurance team member responsible for business assurance" at bounding box center [187, 87] width 0 height 4
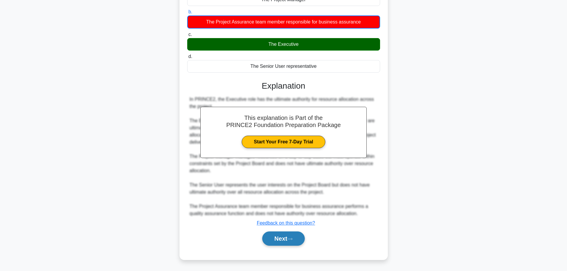
click at [294, 241] on button "Next" at bounding box center [283, 239] width 43 height 14
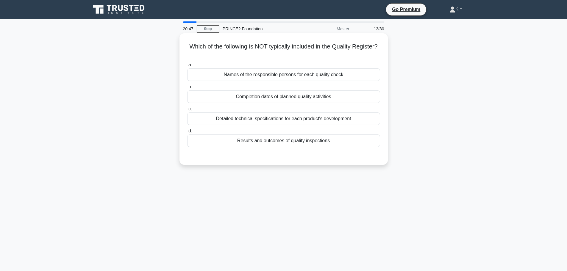
click at [285, 73] on div "Names of the responsible persons for each quality check" at bounding box center [283, 74] width 193 height 13
click at [187, 67] on input "a. Names of the responsible persons for each quality check" at bounding box center [187, 65] width 0 height 4
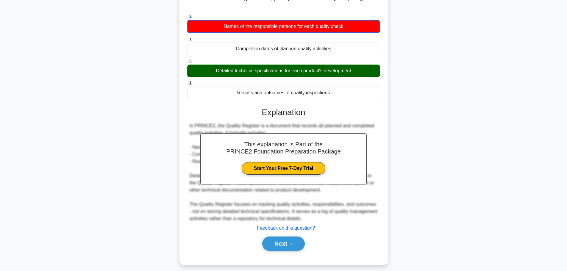
scroll to position [54, 0]
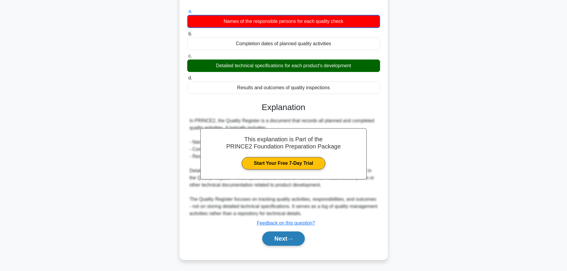
click at [278, 243] on button "Next" at bounding box center [283, 239] width 43 height 14
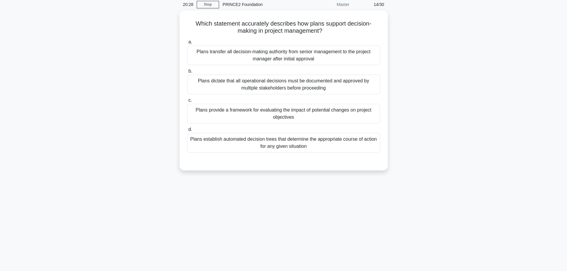
scroll to position [0, 0]
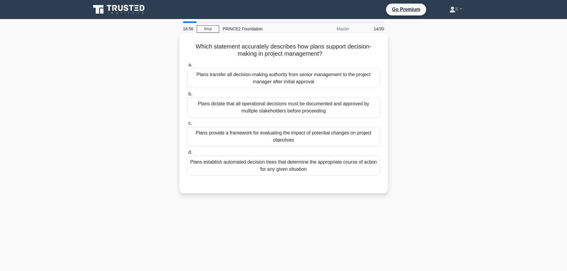
click at [341, 107] on div "Plans dictate that all operational decisions must be documented and approved by…" at bounding box center [283, 108] width 193 height 20
click at [187, 96] on input "b. Plans dictate that all operational decisions must be documented and approved…" at bounding box center [187, 94] width 0 height 4
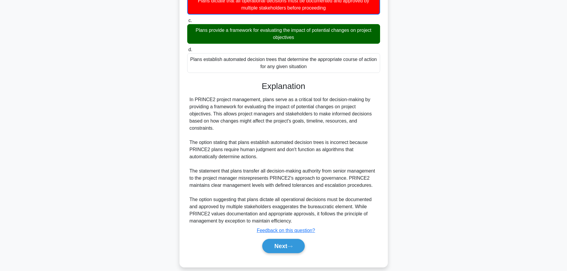
scroll to position [111, 0]
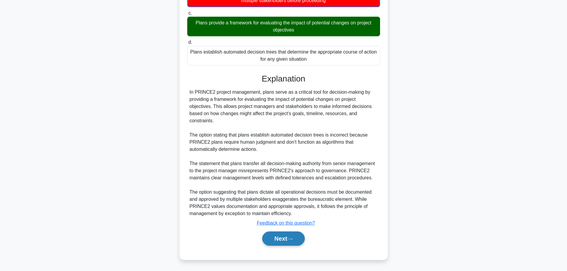
click at [289, 240] on button "Next" at bounding box center [283, 239] width 43 height 14
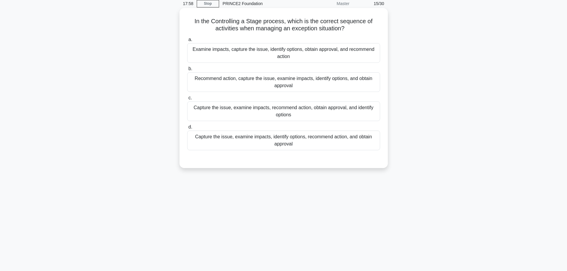
scroll to position [0, 0]
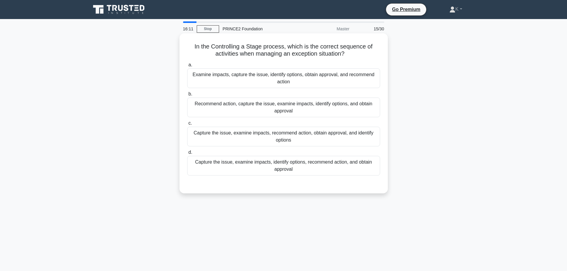
click at [287, 168] on div "Capture the issue, examine impacts, identify options, recommend action, and obt…" at bounding box center [283, 166] width 193 height 20
click at [187, 154] on input "d. Capture the issue, examine impacts, identify options, recommend action, and …" at bounding box center [187, 153] width 0 height 4
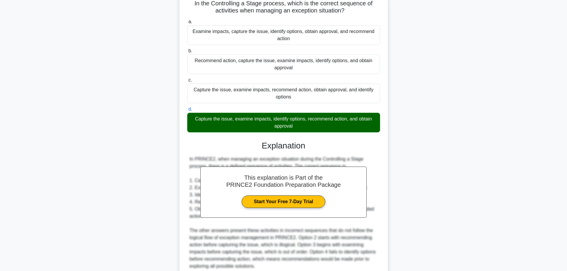
scroll to position [96, 0]
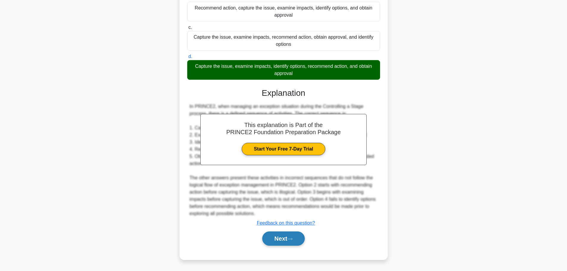
click at [291, 238] on icon at bounding box center [289, 239] width 5 height 3
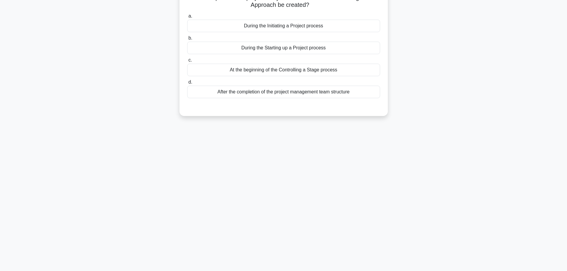
scroll to position [0, 0]
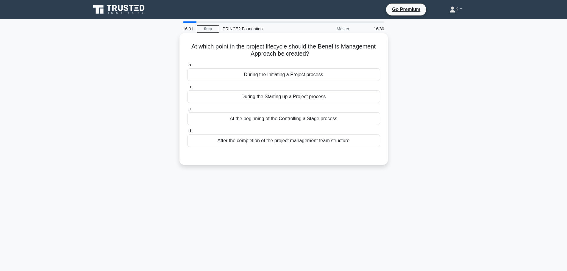
click at [324, 79] on div "During the Initiating a Project process" at bounding box center [283, 74] width 193 height 13
click at [187, 67] on input "a. During the Initiating a Project process" at bounding box center [187, 65] width 0 height 4
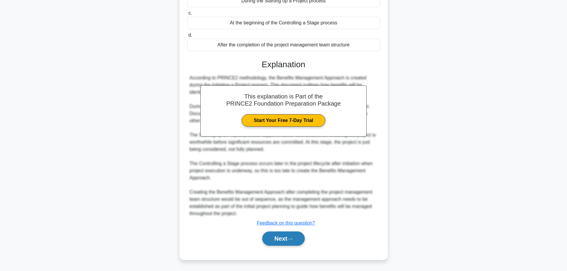
click at [288, 233] on button "Next" at bounding box center [283, 239] width 43 height 14
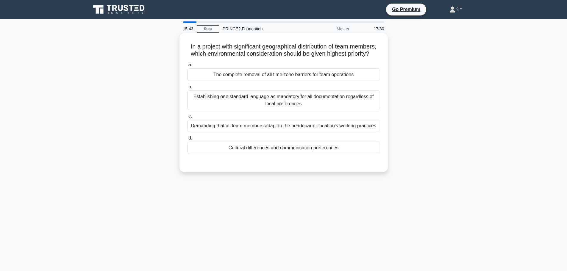
click at [288, 154] on div "Cultural differences and communication preferences" at bounding box center [283, 148] width 193 height 13
click at [187, 140] on input "d. Cultural differences and communication preferences" at bounding box center [187, 138] width 0 height 4
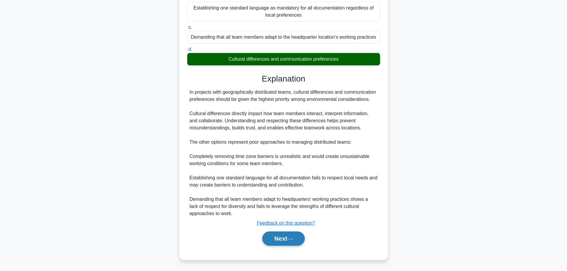
click at [292, 238] on icon at bounding box center [289, 239] width 5 height 3
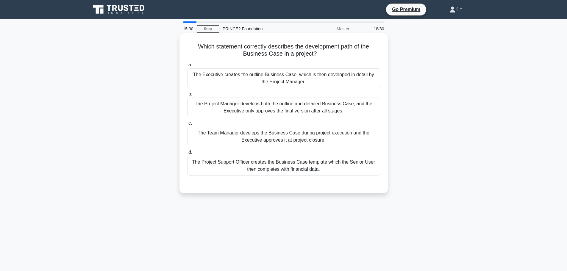
click at [286, 82] on div "The Executive creates the outline Business Case, which is then developed in det…" at bounding box center [283, 78] width 193 height 20
click at [187, 67] on input "a. The Executive creates the outline Business Case, which is then developed in …" at bounding box center [187, 65] width 0 height 4
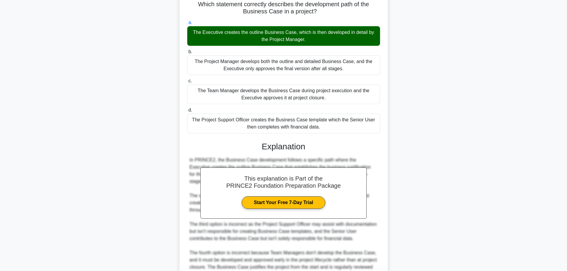
scroll to position [96, 0]
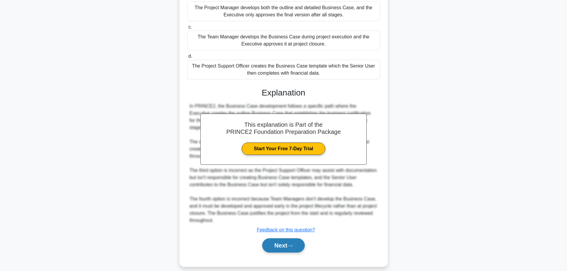
click at [283, 243] on button "Next" at bounding box center [283, 245] width 43 height 14
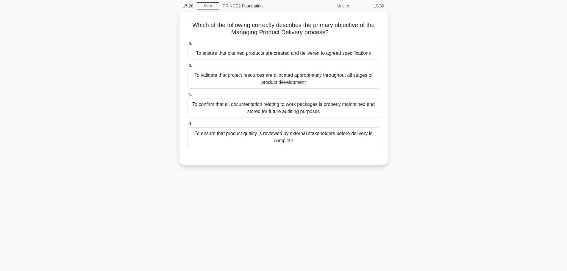
scroll to position [0, 0]
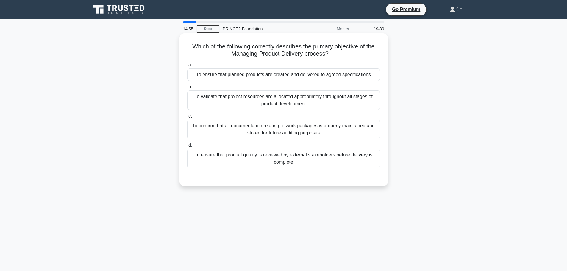
click at [292, 74] on div "To ensure that planned products are created and delivered to agreed specificati…" at bounding box center [283, 74] width 193 height 13
click at [187, 67] on input "a. To ensure that planned products are created and delivered to agreed specific…" at bounding box center [187, 65] width 0 height 4
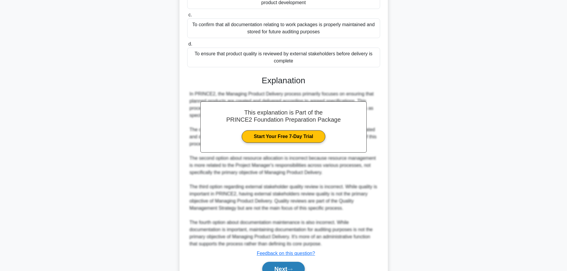
scroll to position [72, 0]
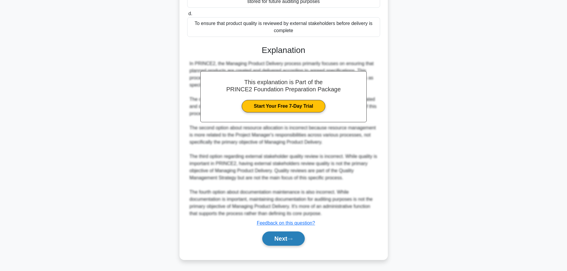
click at [289, 241] on button "Next" at bounding box center [283, 239] width 43 height 14
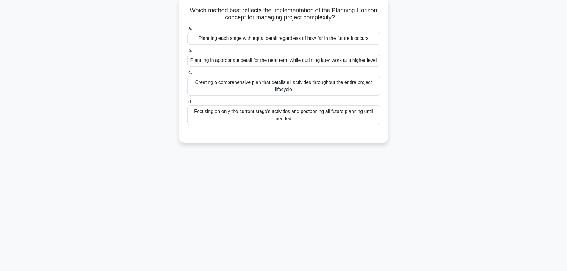
scroll to position [0, 0]
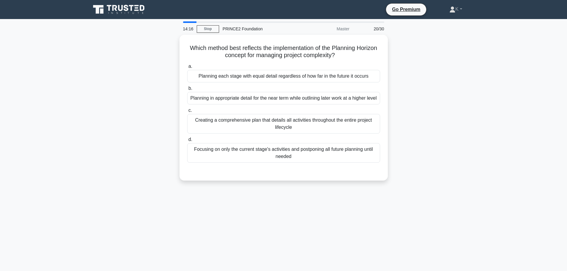
click at [492, 118] on main "14:16 Stop PRINCE2 Foundation Master 20/30 Which method best reflects the imple…" at bounding box center [283, 170] width 567 height 302
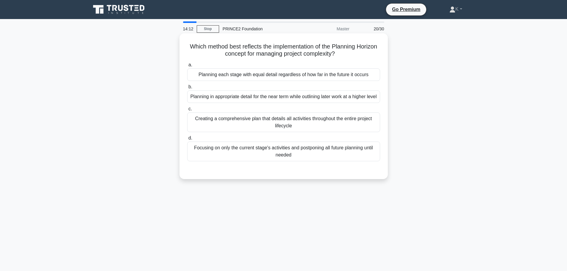
click at [304, 103] on div "Planning in appropriate detail for the near term while outlining later work at …" at bounding box center [283, 96] width 193 height 13
click at [187, 89] on input "b. Planning in appropriate detail for the near term while outlining later work …" at bounding box center [187, 87] width 0 height 4
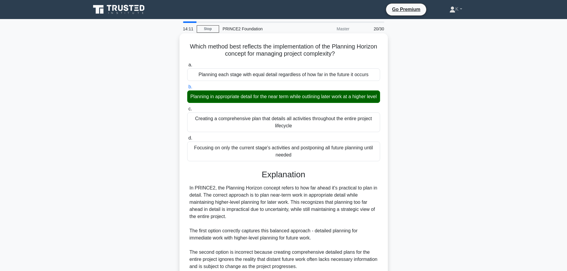
scroll to position [118, 0]
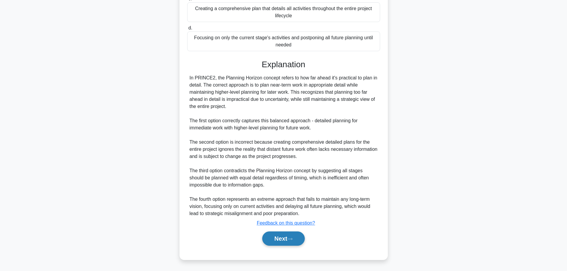
click at [288, 242] on button "Next" at bounding box center [283, 239] width 43 height 14
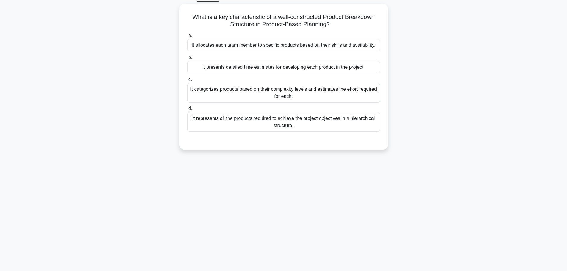
scroll to position [21, 0]
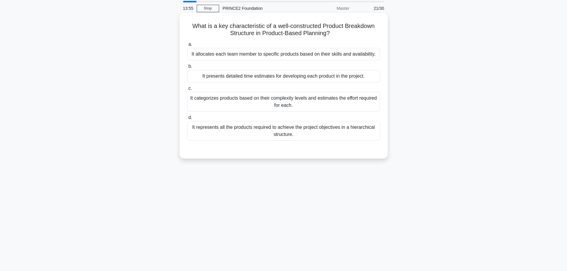
drag, startPoint x: 289, startPoint y: 142, endPoint x: 292, endPoint y: 138, distance: 5.1
click at [289, 142] on div "a. It allocates each team member to specific products based on their skills and…" at bounding box center [284, 91] width 200 height 102
click at [294, 136] on div "It represents all the products required to achieve the project objectives in a …" at bounding box center [283, 131] width 193 height 20
click at [187, 120] on input "d. It represents all the products required to achieve the project objectives in…" at bounding box center [187, 118] width 0 height 4
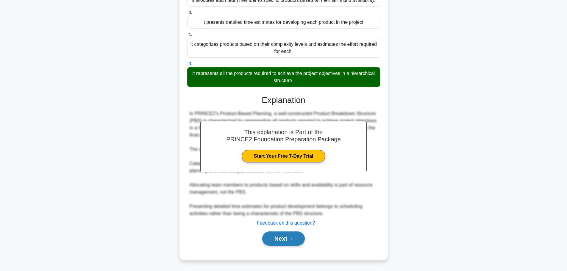
click at [287, 240] on button "Next" at bounding box center [283, 239] width 43 height 14
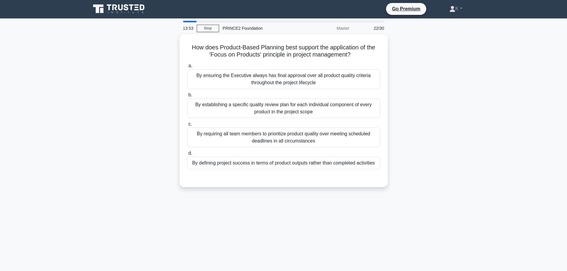
scroll to position [0, 0]
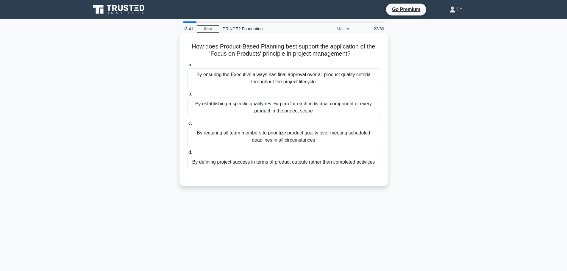
click at [300, 164] on div "By defining project success in terms of product outputs rather than completed a…" at bounding box center [283, 162] width 193 height 13
click at [187, 154] on input "d. By defining project success in terms of product outputs rather than complete…" at bounding box center [187, 153] width 0 height 4
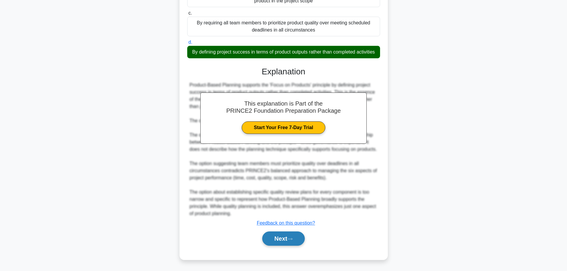
click at [292, 240] on icon at bounding box center [289, 239] width 5 height 3
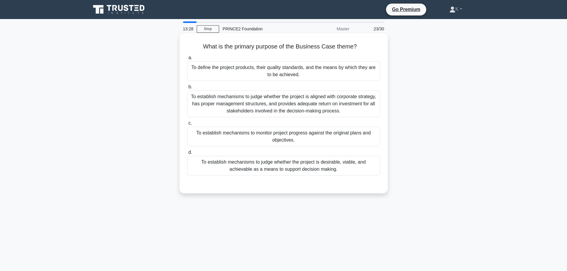
click at [368, 108] on div "To establish mechanisms to judge whether the project is aligned with corporate …" at bounding box center [283, 103] width 193 height 27
click at [187, 89] on input "b. To establish mechanisms to judge whether the project is aligned with corpora…" at bounding box center [187, 87] width 0 height 4
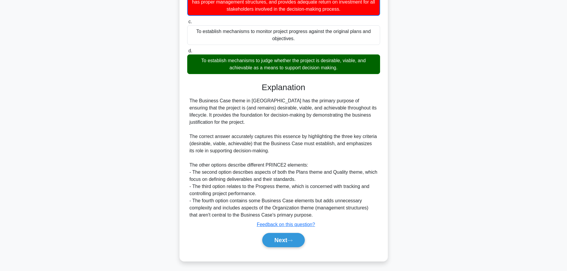
scroll to position [104, 0]
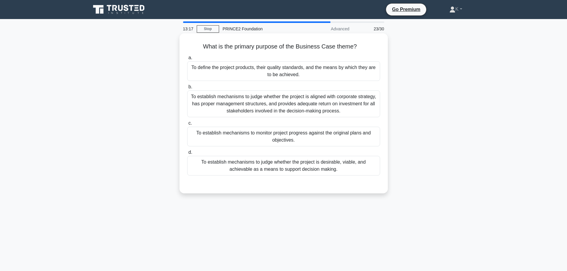
click at [236, 165] on div "To establish mechanisms to judge whether the project is desirable, viable, and …" at bounding box center [283, 166] width 193 height 20
click at [187, 154] on input "d. To establish mechanisms to judge whether the project is desirable, viable, a…" at bounding box center [187, 153] width 0 height 4
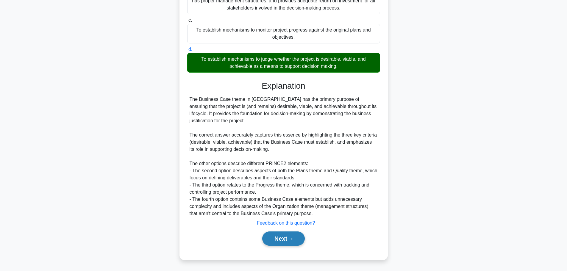
click at [282, 235] on button "Next" at bounding box center [283, 239] width 43 height 14
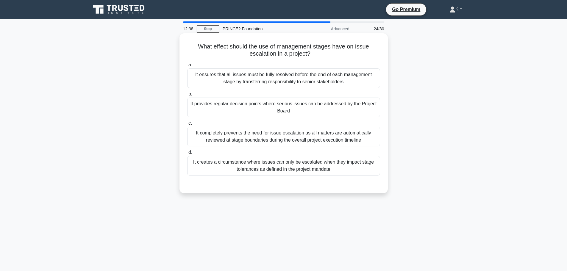
click at [304, 112] on div "It provides regular decision points where serious issues can be addressed by th…" at bounding box center [283, 108] width 193 height 20
click at [187, 96] on input "b. It provides regular decision points where serious issues can be addressed by…" at bounding box center [187, 94] width 0 height 4
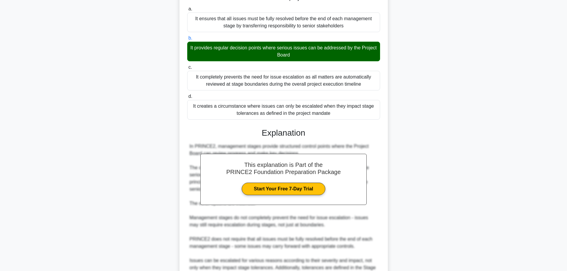
scroll to position [118, 0]
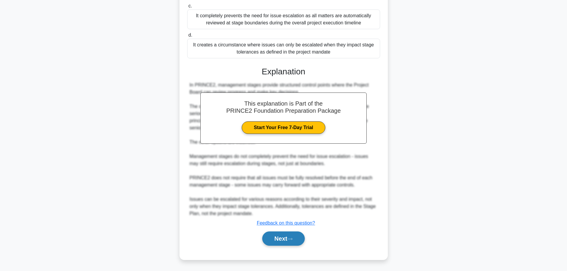
click at [299, 237] on button "Next" at bounding box center [283, 239] width 43 height 14
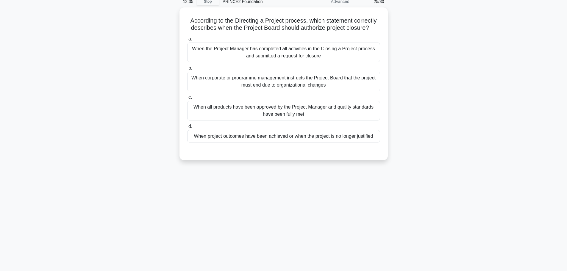
scroll to position [0, 0]
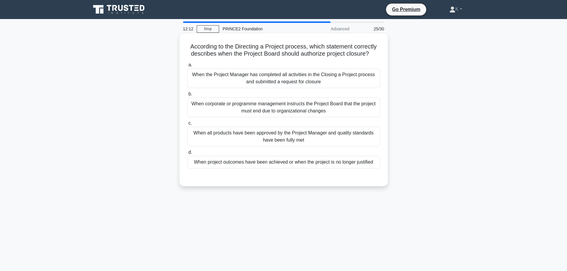
click at [243, 161] on div "When project outcomes have been achieved or when the project is no longer justi…" at bounding box center [283, 162] width 193 height 13
click at [187, 154] on input "d. When project outcomes have been achieved or when the project is no longer ju…" at bounding box center [187, 153] width 0 height 4
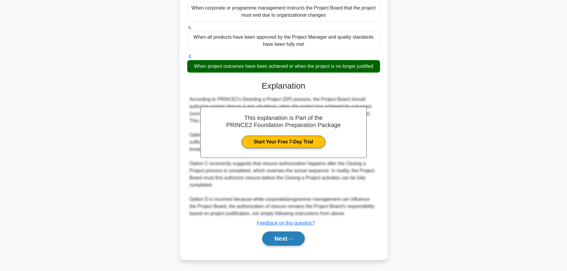
click at [297, 240] on button "Next" at bounding box center [283, 239] width 43 height 14
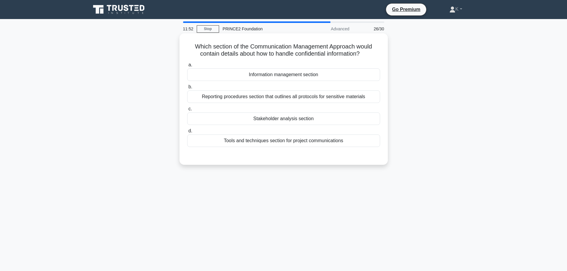
click at [339, 96] on div "Reporting procedures section that outlines all protocols for sensitive materials" at bounding box center [283, 96] width 193 height 13
click at [187, 89] on input "b. Reporting procedures section that outlines all protocols for sensitive mater…" at bounding box center [187, 87] width 0 height 4
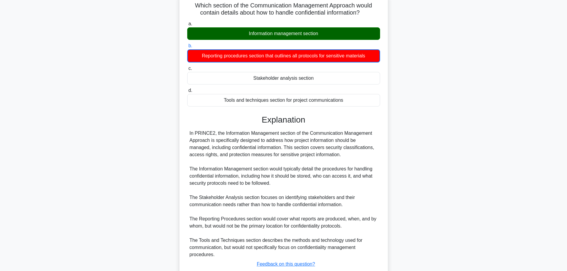
scroll to position [82, 0]
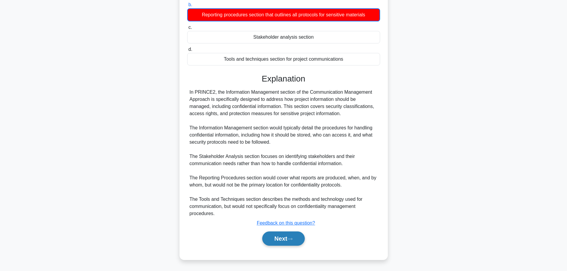
click at [290, 238] on icon at bounding box center [289, 239] width 5 height 3
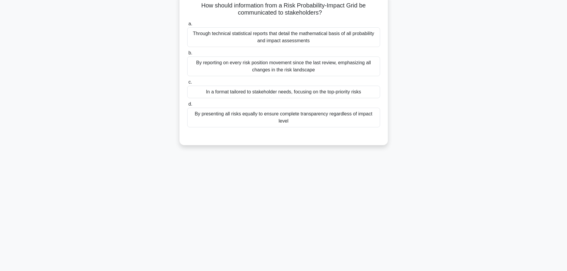
scroll to position [0, 0]
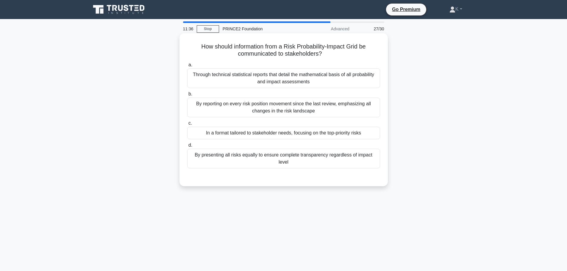
click at [328, 134] on div "In a format tailored to stakeholder needs, focusing on the top-priority risks" at bounding box center [283, 133] width 193 height 13
click at [187, 125] on input "c. In a format tailored to stakeholder needs, focusing on the top-priority risks" at bounding box center [187, 123] width 0 height 4
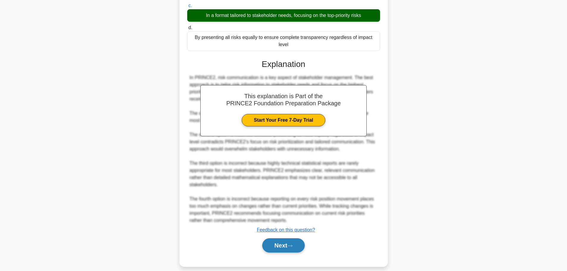
click at [296, 239] on button "Next" at bounding box center [283, 245] width 43 height 14
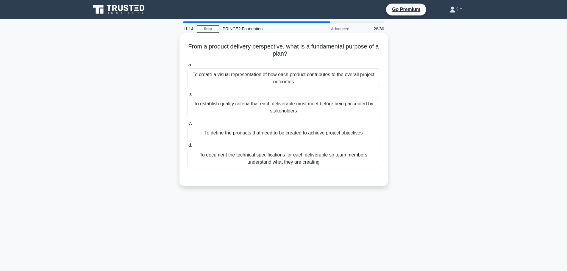
click at [363, 135] on div "To define the products that need to be created to achieve project objectives" at bounding box center [283, 133] width 193 height 13
click at [187, 125] on input "c. To define the products that need to be created to achieve project objectives" at bounding box center [187, 123] width 0 height 4
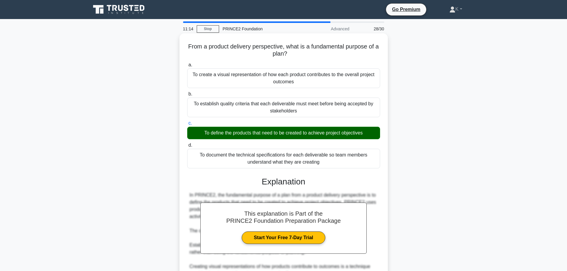
drag, startPoint x: 354, startPoint y: 178, endPoint x: 352, endPoint y: 188, distance: 9.6
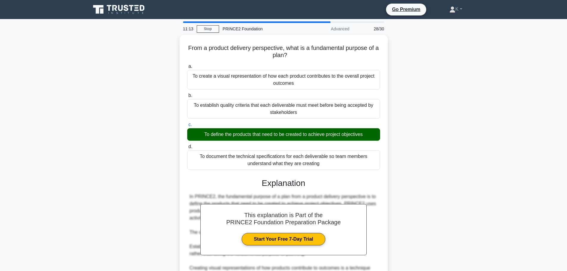
drag, startPoint x: 352, startPoint y: 188, endPoint x: 417, endPoint y: 215, distance: 70.3
click at [444, 205] on div "From a product delivery perspective, what is a fundamental purpose of a plan? .…" at bounding box center [283, 192] width 393 height 315
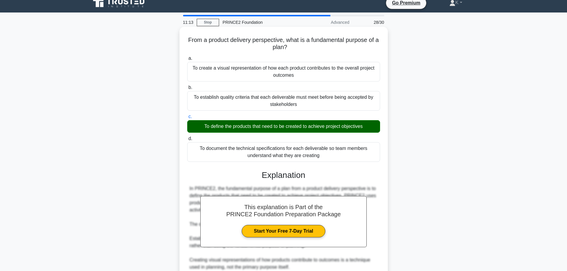
scroll to position [75, 0]
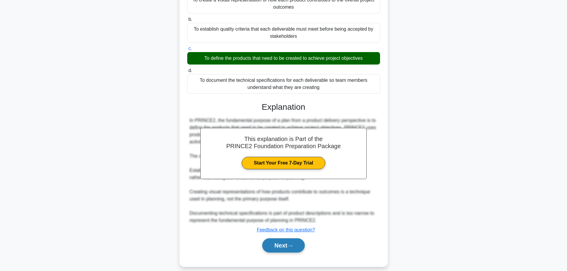
click at [305, 241] on button "Next" at bounding box center [283, 245] width 43 height 14
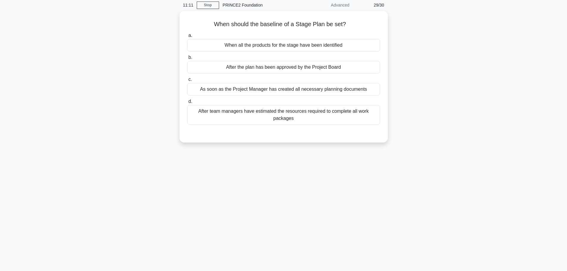
scroll to position [0, 0]
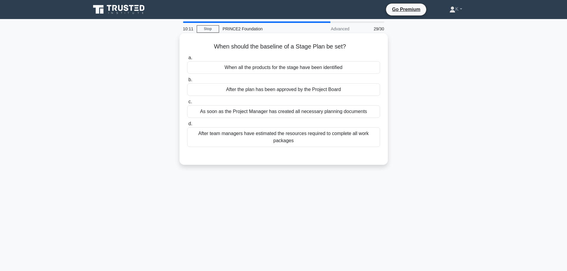
click at [345, 115] on div "As soon as the Project Manager has created all necessary planning documents" at bounding box center [283, 111] width 193 height 13
click at [187, 104] on input "c. As soon as the Project Manager has created all necessary planning documents" at bounding box center [187, 102] width 0 height 4
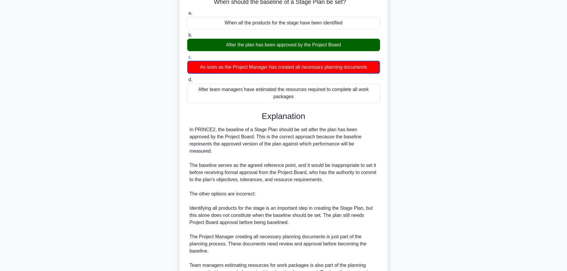
scroll to position [104, 0]
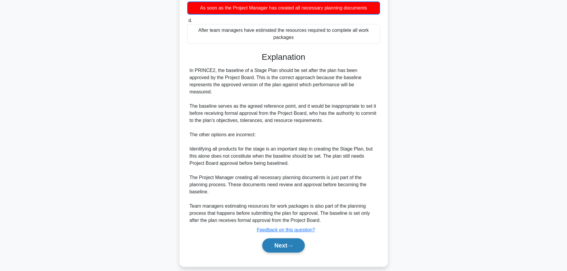
click at [282, 239] on button "Next" at bounding box center [283, 245] width 43 height 14
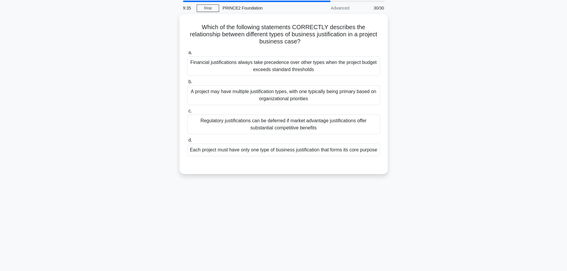
scroll to position [0, 0]
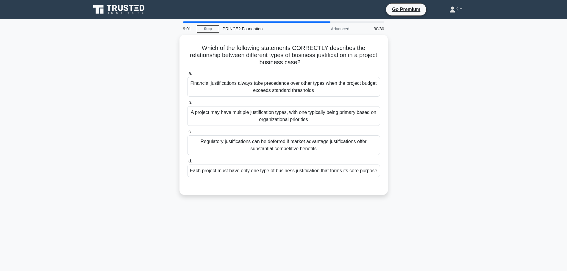
click at [489, 149] on main "9:01 Stop PRINCE2 Foundation Advanced 30/30 Which of the following statements C…" at bounding box center [283, 170] width 567 height 302
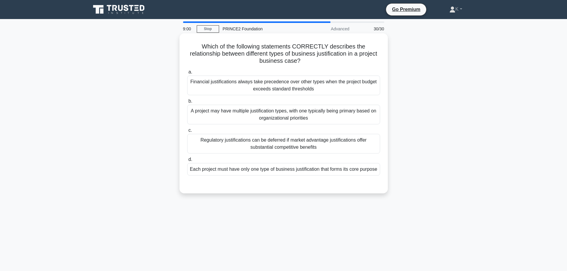
click at [318, 114] on div "A project may have multiple justification types, with one typically being prima…" at bounding box center [283, 115] width 193 height 20
click at [187, 103] on input "b. A project may have multiple justification types, with one typically being pr…" at bounding box center [187, 101] width 0 height 4
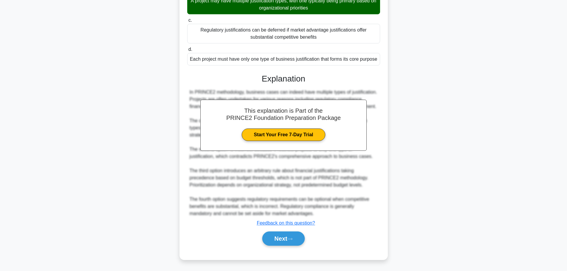
scroll to position [110, 0]
click at [293, 236] on button "Next" at bounding box center [283, 239] width 43 height 14
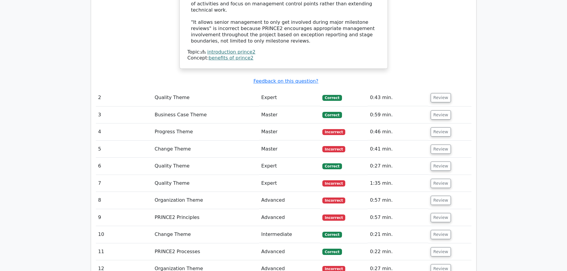
scroll to position [744, 0]
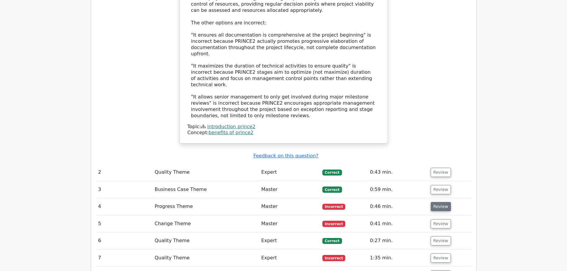
click at [438, 202] on button "Review" at bounding box center [441, 206] width 20 height 9
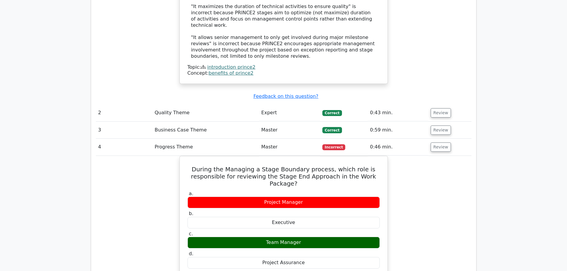
scroll to position [982, 0]
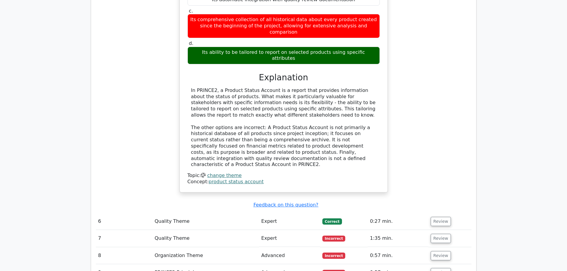
scroll to position [1339, 0]
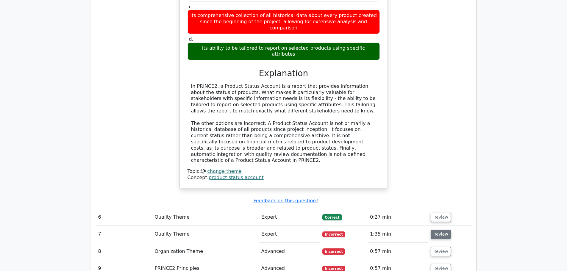
click at [432, 230] on button "Review" at bounding box center [441, 234] width 20 height 9
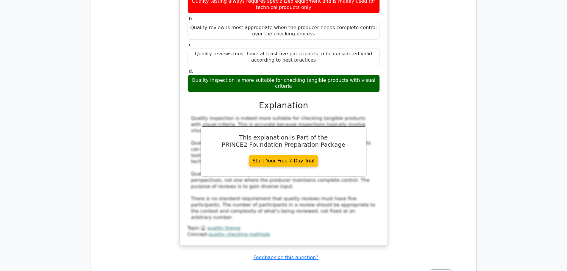
scroll to position [1696, 0]
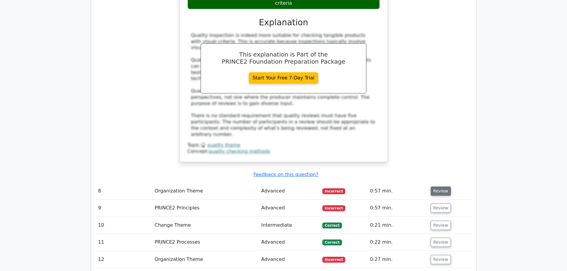
click at [438, 187] on button "Review" at bounding box center [441, 191] width 20 height 9
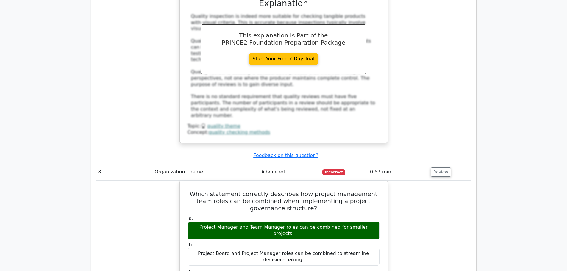
scroll to position [1726, 0]
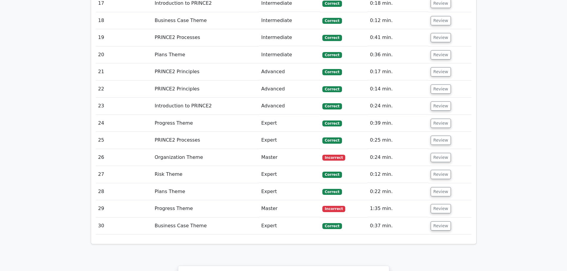
scroll to position [2519, 0]
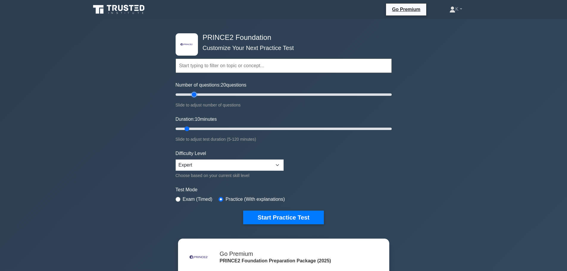
drag, startPoint x: 184, startPoint y: 97, endPoint x: 193, endPoint y: 97, distance: 8.3
type input "20"
click at [193, 97] on input "Number of questions: 20 questions" at bounding box center [284, 94] width 216 height 7
drag, startPoint x: 188, startPoint y: 128, endPoint x: 203, endPoint y: 129, distance: 14.6
type input "20"
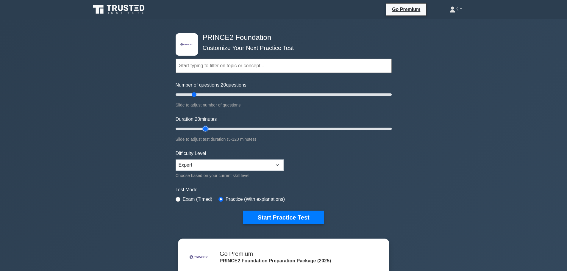
click at [203, 129] on input "Duration: 20 minutes" at bounding box center [284, 128] width 216 height 7
click at [299, 215] on button "Start Practice Test" at bounding box center [283, 218] width 80 height 14
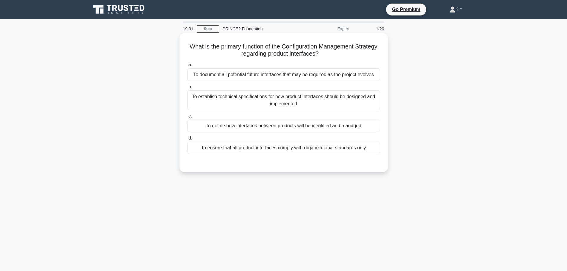
click at [350, 124] on div "To define how interfaces between products will be identified and managed" at bounding box center [283, 126] width 193 height 13
click at [187, 118] on input "c. To define how interfaces between products will be identified and managed" at bounding box center [187, 116] width 0 height 4
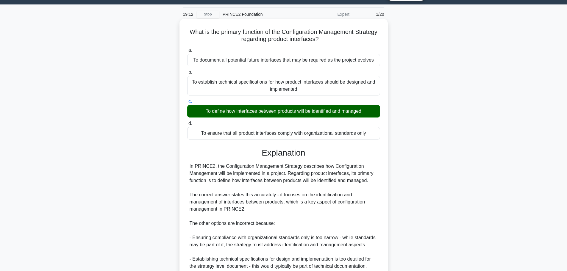
scroll to position [96, 0]
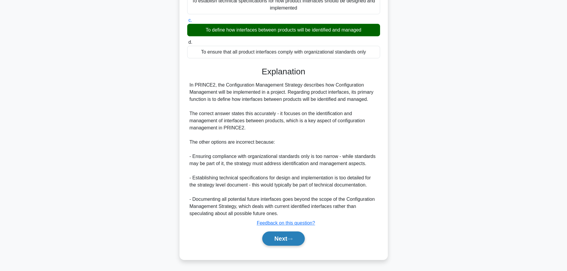
click at [289, 238] on button "Next" at bounding box center [283, 239] width 43 height 14
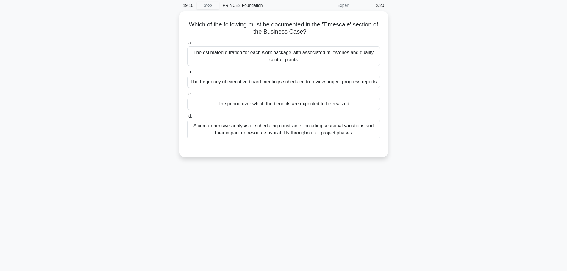
scroll to position [0, 0]
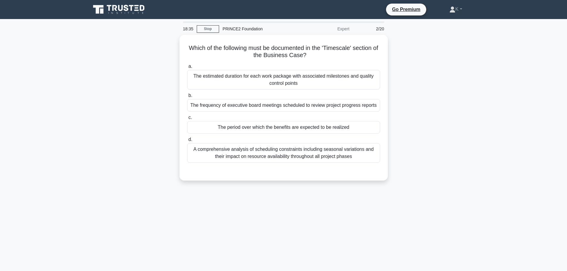
click at [439, 126] on div "Which of the following must be documented in the 'Timescale' section of the Bus…" at bounding box center [283, 111] width 393 height 153
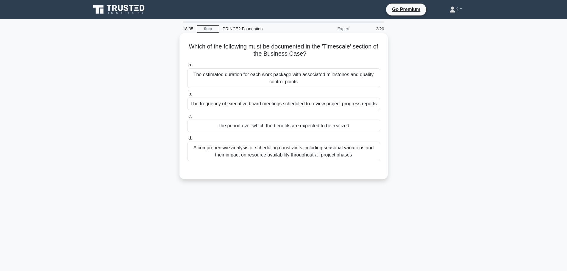
click at [356, 128] on div "The period over which the benefits are expected to be realized" at bounding box center [283, 126] width 193 height 13
click at [187, 118] on input "c. The period over which the benefits are expected to be realized" at bounding box center [187, 116] width 0 height 4
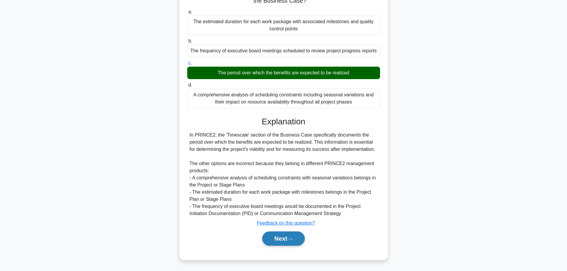
click at [294, 236] on button "Next" at bounding box center [283, 239] width 43 height 14
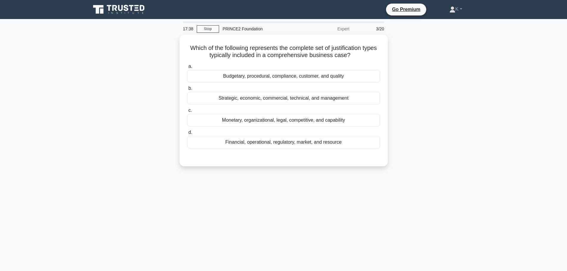
click at [414, 143] on div "Which of the following represents the complete set of justification types typic…" at bounding box center [283, 104] width 393 height 139
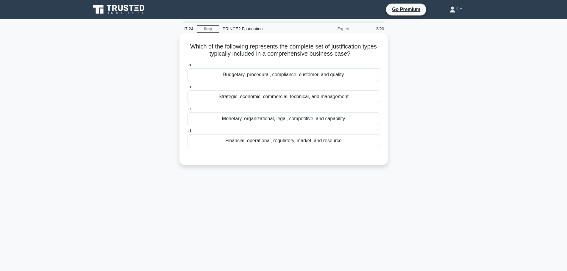
click at [364, 75] on div "Budgetary, procedural, compliance, customer, and quality" at bounding box center [283, 74] width 193 height 13
click at [187, 67] on input "a. Budgetary, procedural, compliance, customer, and quality" at bounding box center [187, 65] width 0 height 4
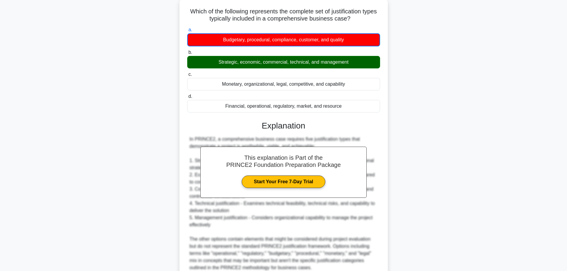
scroll to position [90, 0]
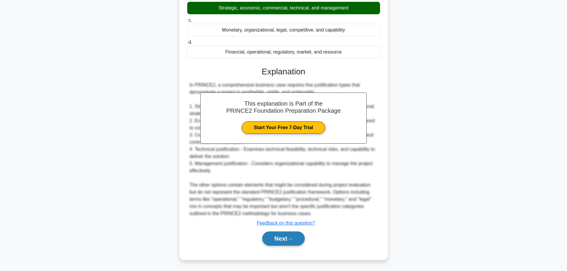
click at [293, 237] on button "Next" at bounding box center [283, 239] width 43 height 14
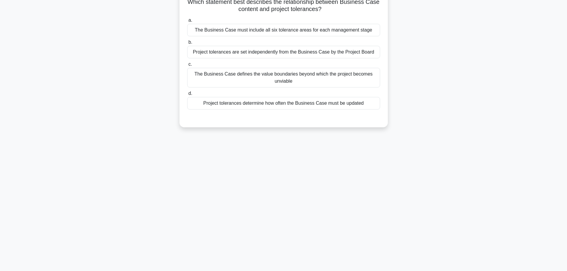
scroll to position [0, 0]
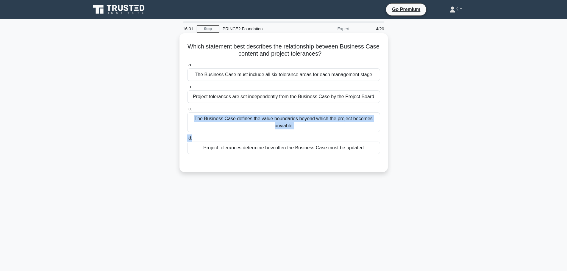
drag, startPoint x: 408, startPoint y: 138, endPoint x: 208, endPoint y: 110, distance: 202.2
click at [208, 110] on div "Which statement best describes the relationship between Business Case content a…" at bounding box center [283, 108] width 393 height 146
copy div "The Business Case defines the value boundaries beyond which the project becomes…"
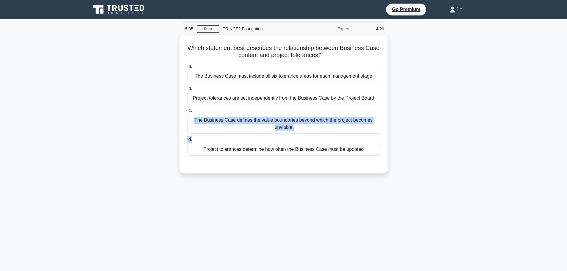
click at [451, 117] on div "Which statement best describes the relationship between Business Case content a…" at bounding box center [283, 108] width 393 height 146
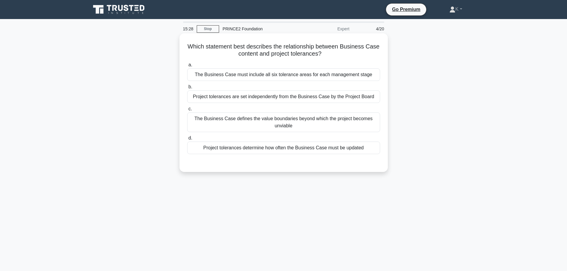
click at [327, 123] on div "The Business Case defines the value boundaries beyond which the project becomes…" at bounding box center [283, 123] width 193 height 20
click at [187, 111] on input "c. The Business Case defines the value boundaries beyond which the project beco…" at bounding box center [187, 109] width 0 height 4
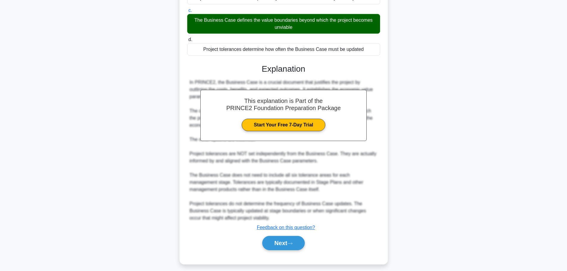
scroll to position [103, 0]
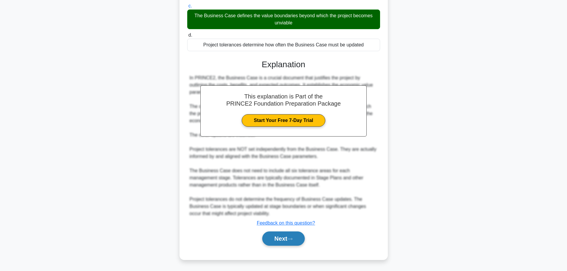
click at [290, 234] on button "Next" at bounding box center [283, 239] width 43 height 14
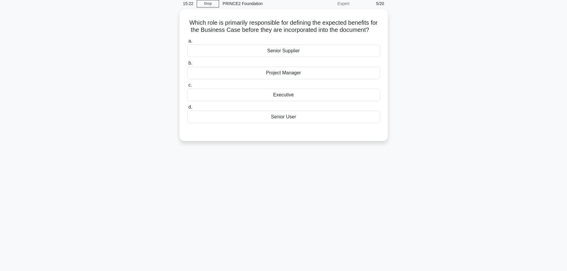
scroll to position [0, 0]
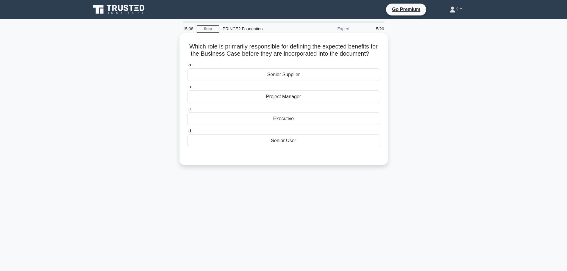
click at [291, 147] on div "Senior User" at bounding box center [283, 141] width 193 height 13
click at [187, 133] on input "d. Senior User" at bounding box center [187, 131] width 0 height 4
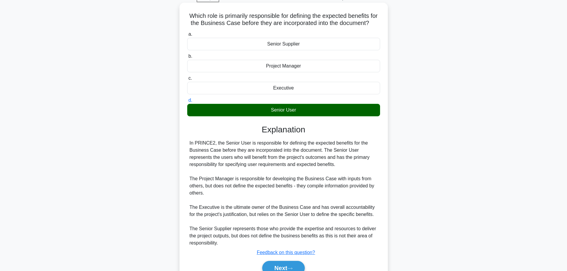
scroll to position [68, 0]
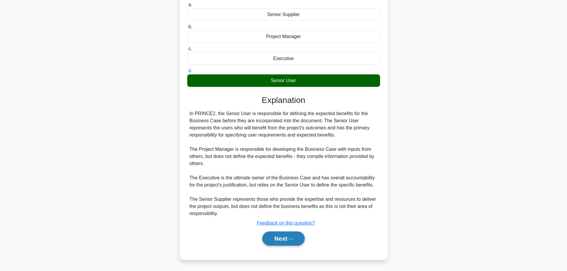
click at [293, 238] on icon at bounding box center [289, 239] width 5 height 3
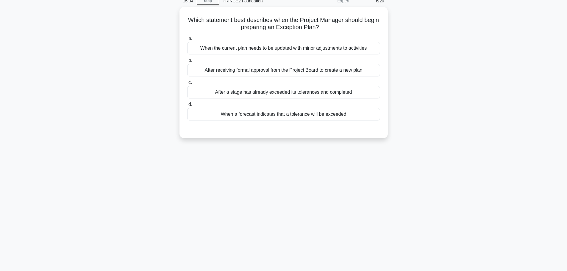
scroll to position [0, 0]
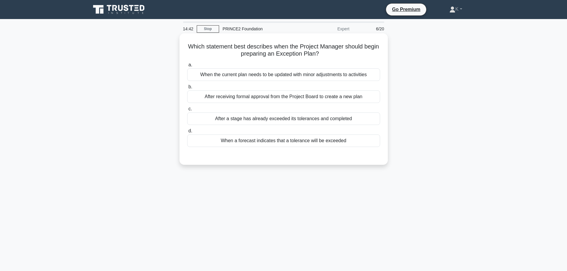
click at [364, 96] on div "After receiving formal approval from the Project Board to create a new plan" at bounding box center [283, 96] width 193 height 13
click at [187, 89] on input "b. After receiving formal approval from the Project Board to create a new plan" at bounding box center [187, 87] width 0 height 4
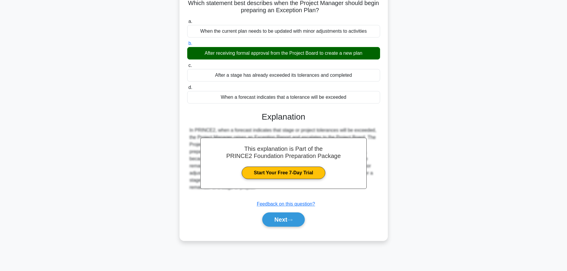
scroll to position [50, 0]
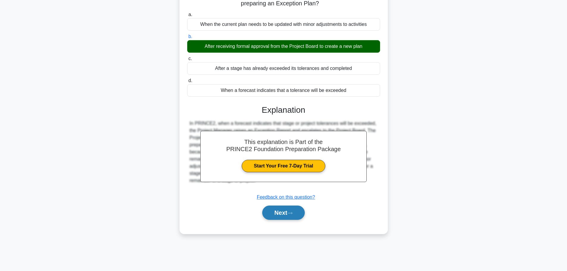
click at [290, 208] on button "Next" at bounding box center [283, 213] width 43 height 14
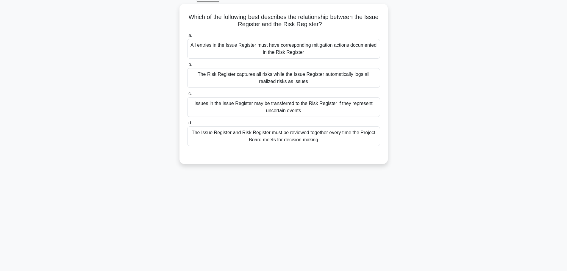
scroll to position [21, 0]
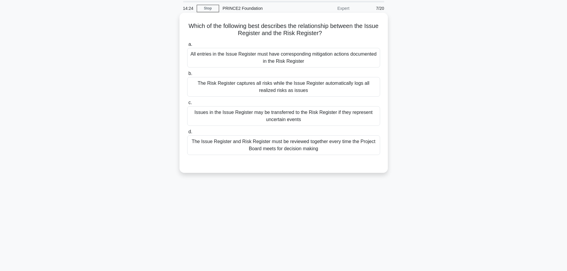
click at [321, 118] on div "Issues in the Issue Register may be transferred to the Risk Register if they re…" at bounding box center [283, 116] width 193 height 20
click at [187, 105] on input "c. Issues in the Issue Register may be transferred to the Risk Register if they…" at bounding box center [187, 103] width 0 height 4
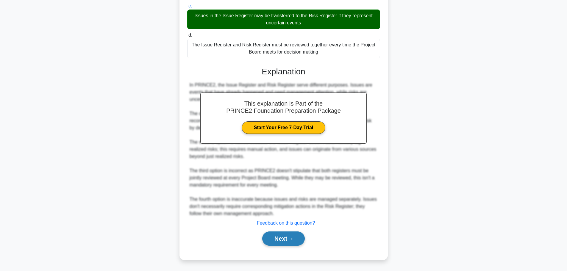
click at [278, 240] on button "Next" at bounding box center [283, 239] width 43 height 14
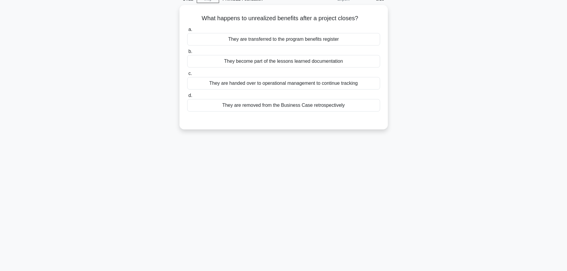
scroll to position [0, 0]
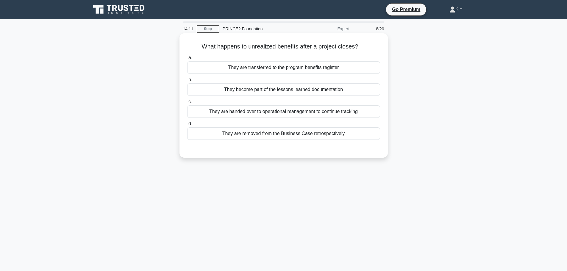
click at [370, 112] on div "They are handed over to operational management to continue tracking" at bounding box center [283, 111] width 193 height 13
click at [187, 104] on input "c. They are handed over to operational management to continue tracking" at bounding box center [187, 102] width 0 height 4
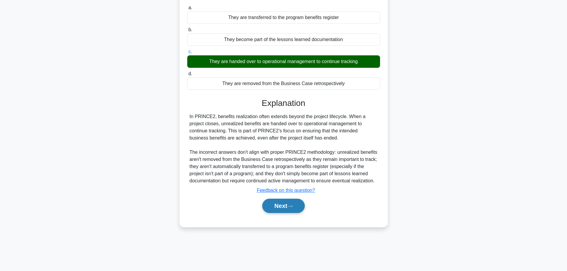
scroll to position [50, 0]
click at [276, 204] on button "Next" at bounding box center [283, 206] width 43 height 14
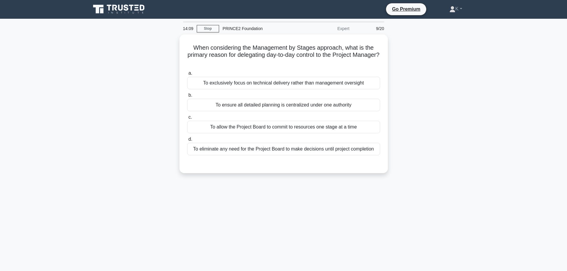
scroll to position [0, 0]
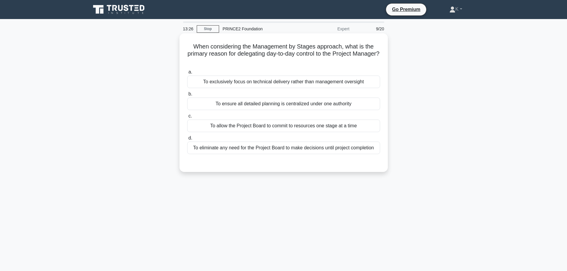
drag, startPoint x: 413, startPoint y: 131, endPoint x: 203, endPoint y: 128, distance: 209.2
click at [203, 128] on div "When considering the Management by Stages approach, what is the primary reason …" at bounding box center [283, 108] width 393 height 146
copy div "To allow the Project Board to commit to resources one stage at a time"
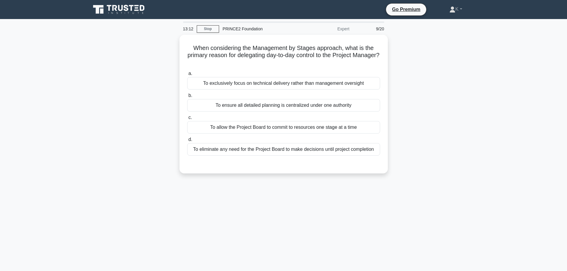
click at [166, 183] on div "13:12 Stop PRINCE2 Foundation Expert 9/20 When considering the Management by St…" at bounding box center [283, 170] width 393 height 298
drag, startPoint x: 415, startPoint y: 173, endPoint x: 170, endPoint y: 151, distance: 246.8
click at [170, 151] on div "When considering the Management by Stages approach, what is the primary reason …" at bounding box center [283, 108] width 393 height 146
copy div "To eliminate any need for the Project Board to make decisions until project com…"
click at [128, 202] on div "12:50 Stop PRINCE2 Foundation Expert 9/20 When considering the Management by St…" at bounding box center [283, 170] width 393 height 298
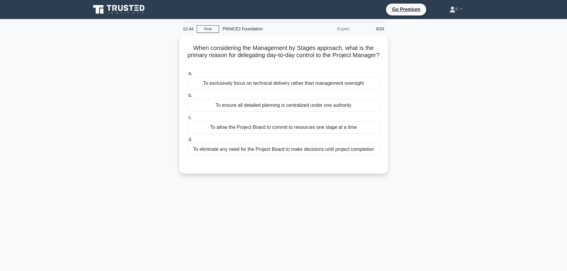
click at [472, 140] on div "When considering the Management by Stages approach, what is the primary reason …" at bounding box center [283, 108] width 393 height 146
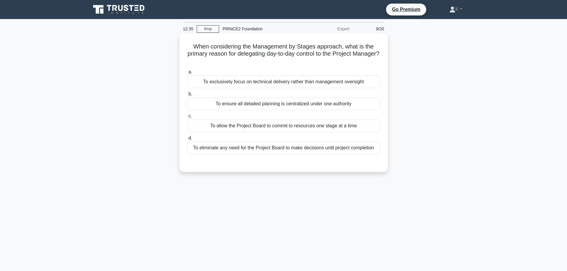
click at [368, 129] on div "To allow the Project Board to commit to resources one stage at a time" at bounding box center [283, 126] width 193 height 13
click at [187, 118] on input "c. To allow the Project Board to commit to resources one stage at a time" at bounding box center [187, 116] width 0 height 4
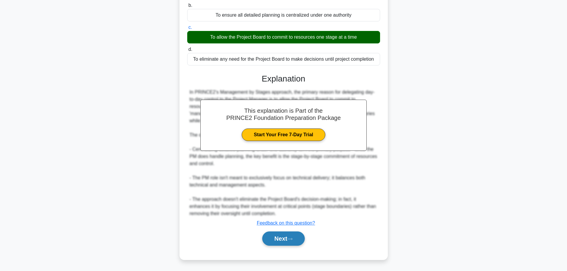
click at [293, 241] on icon at bounding box center [289, 239] width 5 height 3
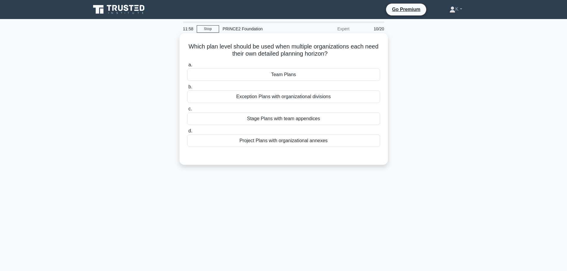
drag, startPoint x: 361, startPoint y: 57, endPoint x: 190, endPoint y: 43, distance: 171.7
click at [190, 43] on h5 "Which plan level should be used when multiple organizations each need their own…" at bounding box center [284, 50] width 194 height 15
copy h5 "Which plan level should be used when multiple organizations each need their own…"
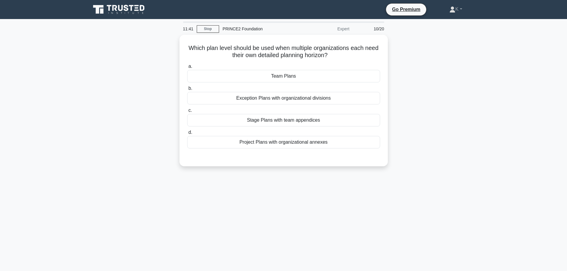
drag, startPoint x: 457, startPoint y: 102, endPoint x: 425, endPoint y: 98, distance: 31.9
click at [456, 102] on div "Which plan level should be used when multiple organizations each need their own…" at bounding box center [283, 104] width 393 height 139
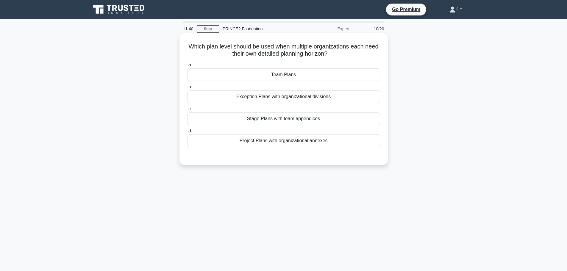
click at [335, 78] on div "Team Plans" at bounding box center [283, 74] width 193 height 13
click at [187, 67] on input "a. Team Plans" at bounding box center [187, 65] width 0 height 4
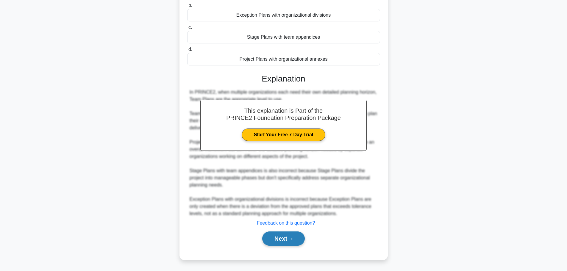
click at [298, 241] on button "Next" at bounding box center [283, 239] width 43 height 14
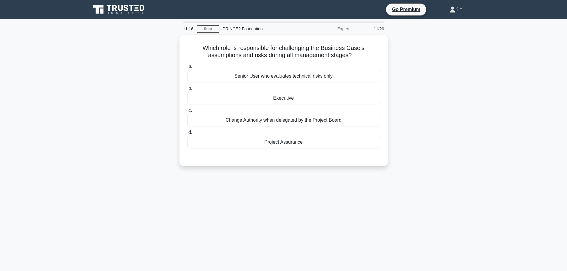
click at [435, 116] on div "Which role is responsible for challenging the Business Case's assumptions and r…" at bounding box center [283, 104] width 393 height 139
click at [328, 96] on div "Executive" at bounding box center [283, 96] width 193 height 13
click at [187, 89] on input "b. Executive" at bounding box center [187, 87] width 0 height 4
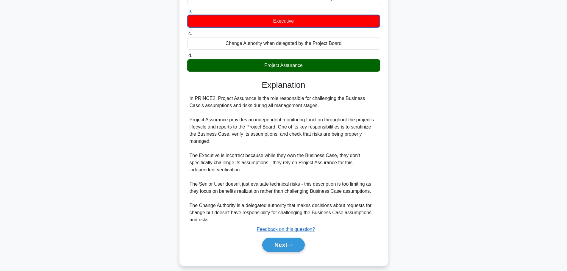
scroll to position [82, 0]
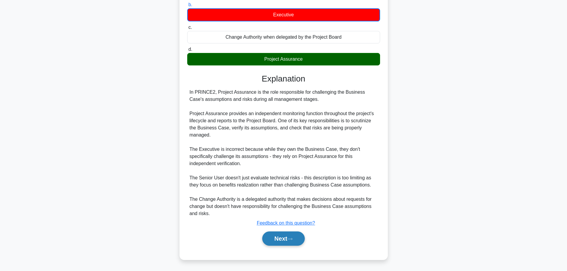
click at [292, 239] on icon at bounding box center [290, 239] width 5 height 2
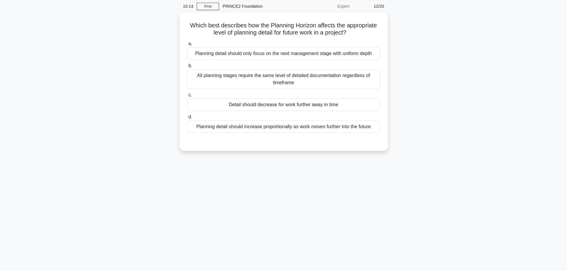
scroll to position [0, 0]
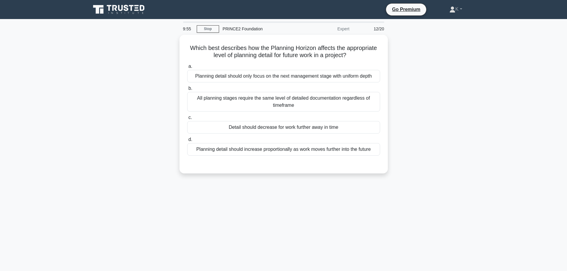
click at [209, 181] on div "Which best describes how the Planning Horizon affects the appropriate level of …" at bounding box center [283, 108] width 393 height 146
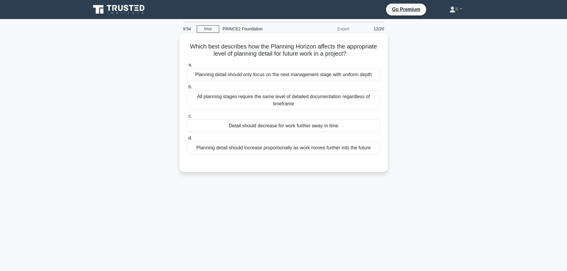
click at [223, 151] on div "Planning detail should increase proportionally as work moves further into the f…" at bounding box center [283, 148] width 193 height 13
click at [187, 140] on input "d. Planning detail should increase proportionally as work moves further into th…" at bounding box center [187, 138] width 0 height 4
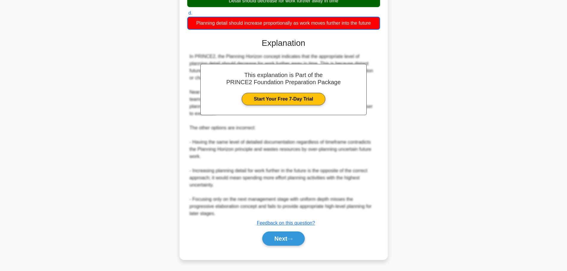
scroll to position [125, 0]
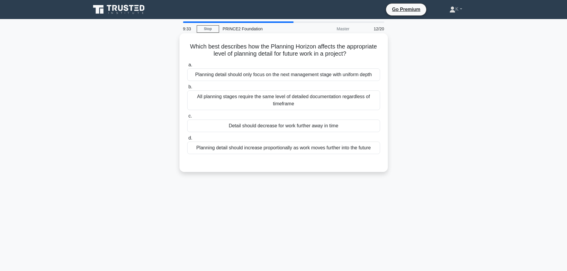
click at [259, 129] on div "Detail should decrease for work further away in time" at bounding box center [283, 126] width 193 height 13
click at [187, 118] on input "c. Detail should decrease for work further away in time" at bounding box center [187, 116] width 0 height 4
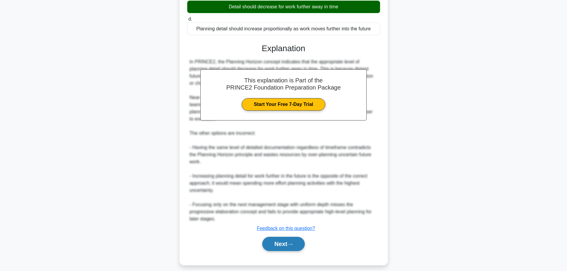
drag, startPoint x: 286, startPoint y: 244, endPoint x: 281, endPoint y: 240, distance: 6.5
click at [286, 244] on button "Next" at bounding box center [283, 244] width 43 height 14
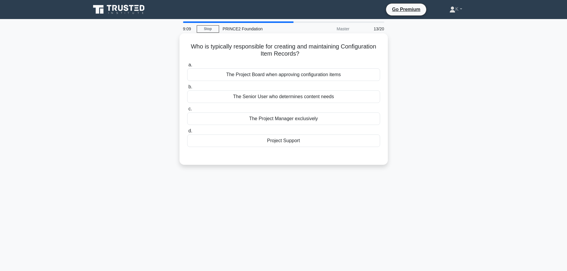
click at [241, 117] on div "The Project Manager exclusively" at bounding box center [283, 119] width 193 height 13
click at [187, 111] on input "c. The Project Manager exclusively" at bounding box center [187, 109] width 0 height 4
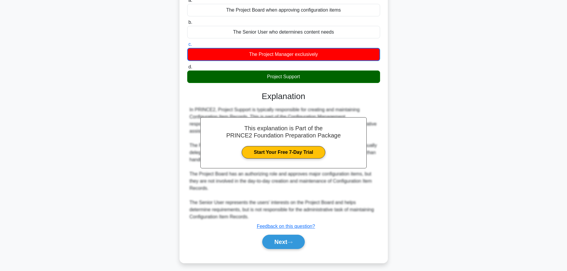
scroll to position [68, 0]
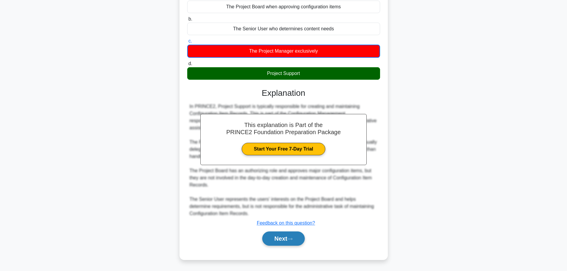
click at [267, 238] on button "Next" at bounding box center [283, 239] width 43 height 14
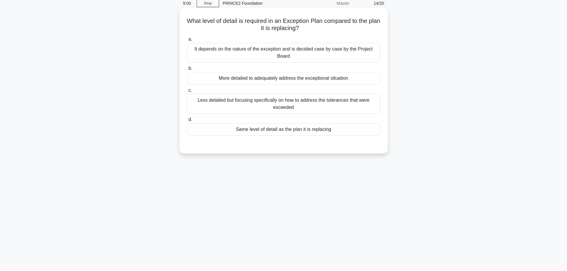
scroll to position [0, 0]
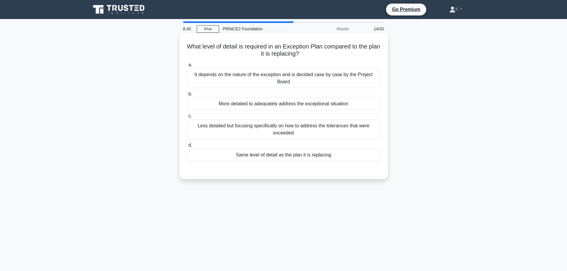
click at [223, 104] on div "More detailed to adequately address the exceptional situation" at bounding box center [283, 104] width 193 height 13
click at [187, 96] on input "b. More detailed to adequately address the exceptional situation" at bounding box center [187, 94] width 0 height 4
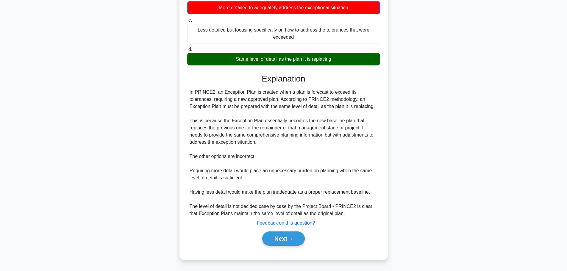
scroll to position [97, 0]
click at [289, 238] on button "Next" at bounding box center [283, 239] width 43 height 14
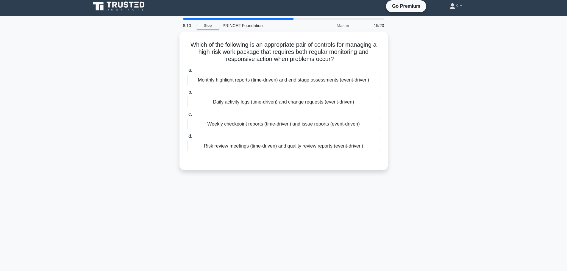
scroll to position [0, 0]
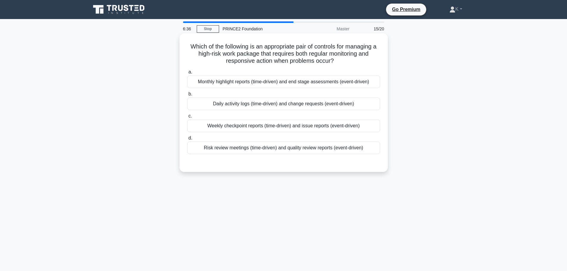
click at [226, 127] on div "Weekly checkpoint reports (time-driven) and issue reports (event-driven)" at bounding box center [283, 126] width 193 height 13
click at [187, 118] on input "c. Weekly checkpoint reports (time-driven) and issue reports (event-driven)" at bounding box center [187, 116] width 0 height 4
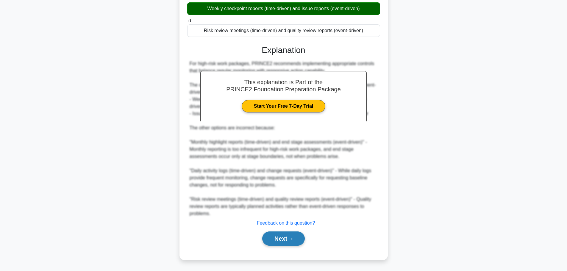
click at [293, 238] on icon at bounding box center [289, 239] width 5 height 3
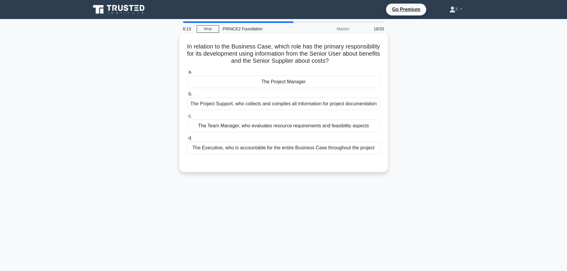
click at [276, 154] on div "The Executive, who is accountable for the entire Business Case throughout the p…" at bounding box center [283, 148] width 193 height 13
click at [290, 154] on div "The Executive, who is accountable for the entire Business Case throughout the p…" at bounding box center [283, 148] width 193 height 13
click at [187, 140] on input "d. The Executive, who is accountable for the entire Business Case throughout th…" at bounding box center [187, 138] width 0 height 4
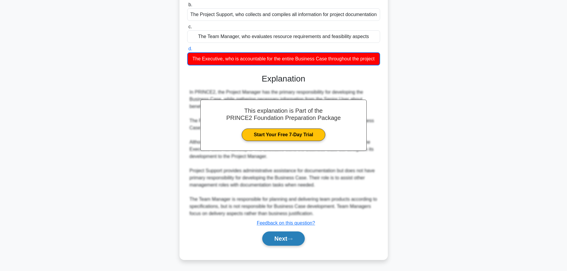
click at [301, 238] on button "Next" at bounding box center [283, 239] width 43 height 14
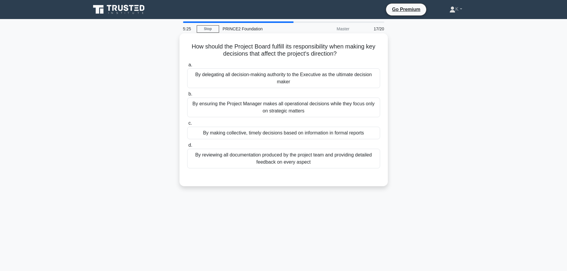
click at [200, 135] on div "By making collective, timely decisions based on information in formal reports" at bounding box center [283, 133] width 193 height 13
click at [187, 125] on input "c. By making collective, timely decisions based on information in formal reports" at bounding box center [187, 123] width 0 height 4
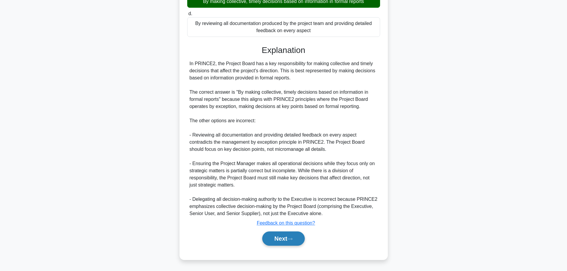
click at [300, 238] on button "Next" at bounding box center [283, 239] width 43 height 14
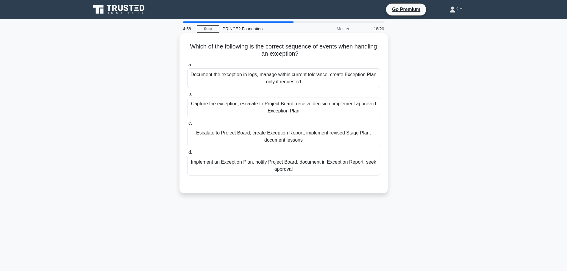
click at [213, 112] on div "Capture the exception, escalate to Project Board, receive decision, implement a…" at bounding box center [283, 108] width 193 height 20
click at [187, 96] on input "b. Capture the exception, escalate to Project Board, receive decision, implemen…" at bounding box center [187, 94] width 0 height 4
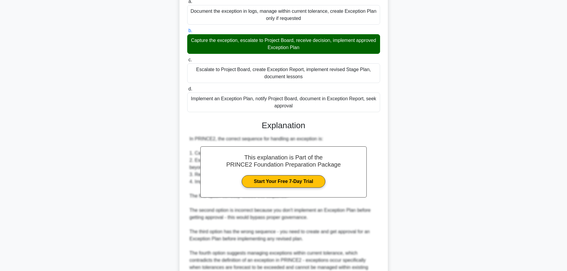
scroll to position [125, 0]
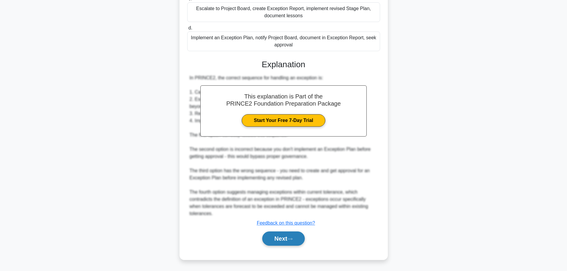
click at [293, 240] on icon at bounding box center [289, 239] width 5 height 3
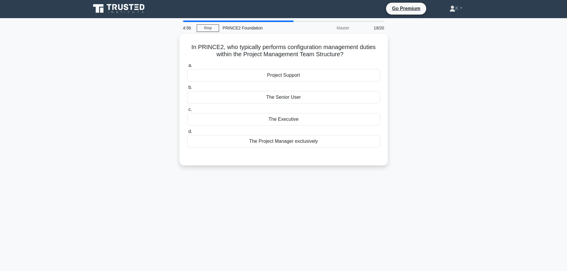
scroll to position [0, 0]
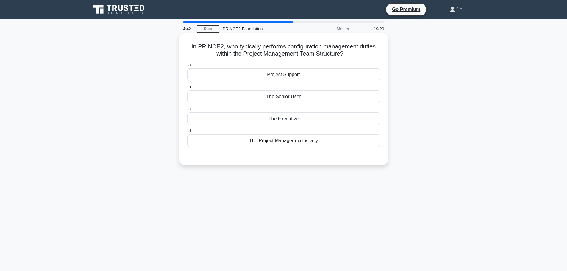
click at [245, 77] on div "Project Support" at bounding box center [283, 74] width 193 height 13
click at [187, 67] on input "a. Project Support" at bounding box center [187, 65] width 0 height 4
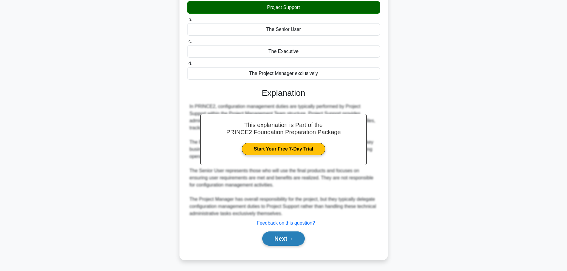
click at [269, 240] on button "Next" at bounding box center [283, 239] width 43 height 14
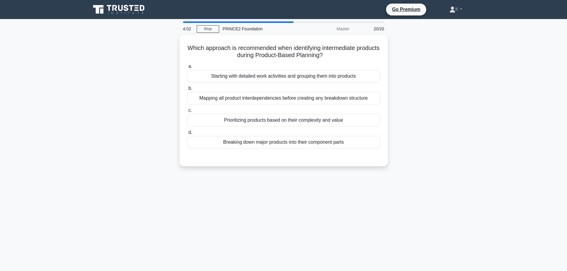
click at [228, 172] on div "Which approach is recommended when identifying intermediate products during Pro…" at bounding box center [283, 104] width 393 height 139
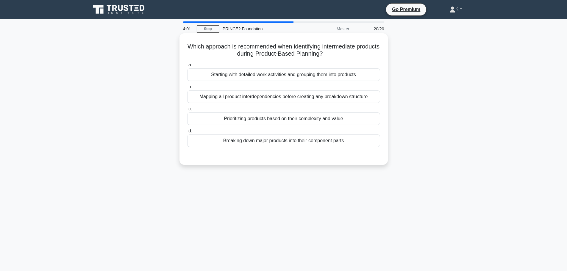
click at [221, 143] on div "Breaking down major products into their component parts" at bounding box center [283, 141] width 193 height 13
click at [187, 133] on input "d. Breaking down major products into their component parts" at bounding box center [187, 131] width 0 height 4
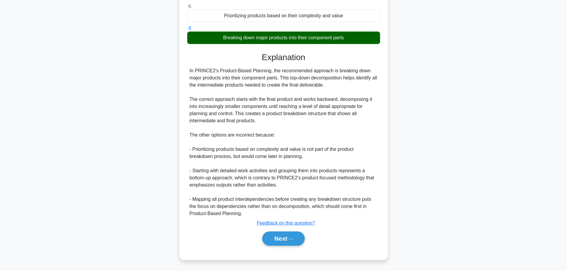
scroll to position [103, 0]
click at [299, 240] on button "Next" at bounding box center [283, 239] width 43 height 14
click at [284, 238] on button "Next" at bounding box center [283, 239] width 43 height 14
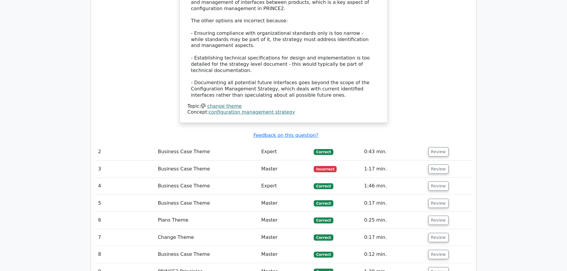
scroll to position [714, 0]
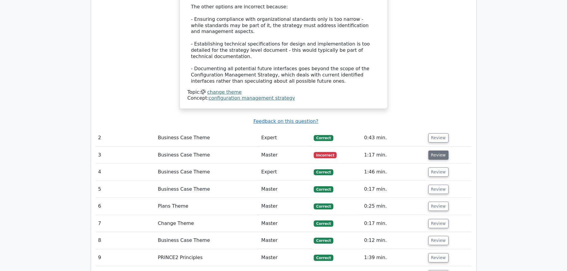
click at [439, 151] on button "Review" at bounding box center [438, 155] width 20 height 9
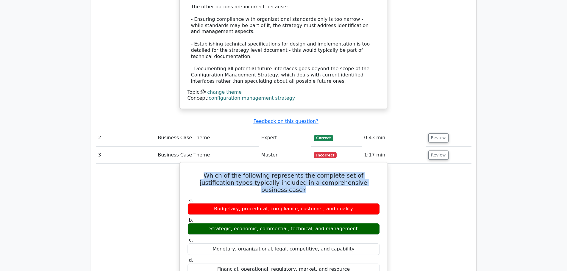
drag, startPoint x: 372, startPoint y: 137, endPoint x: 187, endPoint y: 129, distance: 185.0
click at [187, 172] on h5 "Which of the following represents the complete set of justification types typic…" at bounding box center [283, 182] width 193 height 21
copy h5 "Which of the following represents the complete set of justification types typic…"
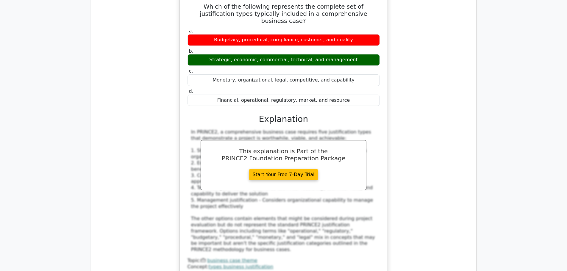
scroll to position [774, 0]
